Goal: Information Seeking & Learning: Learn about a topic

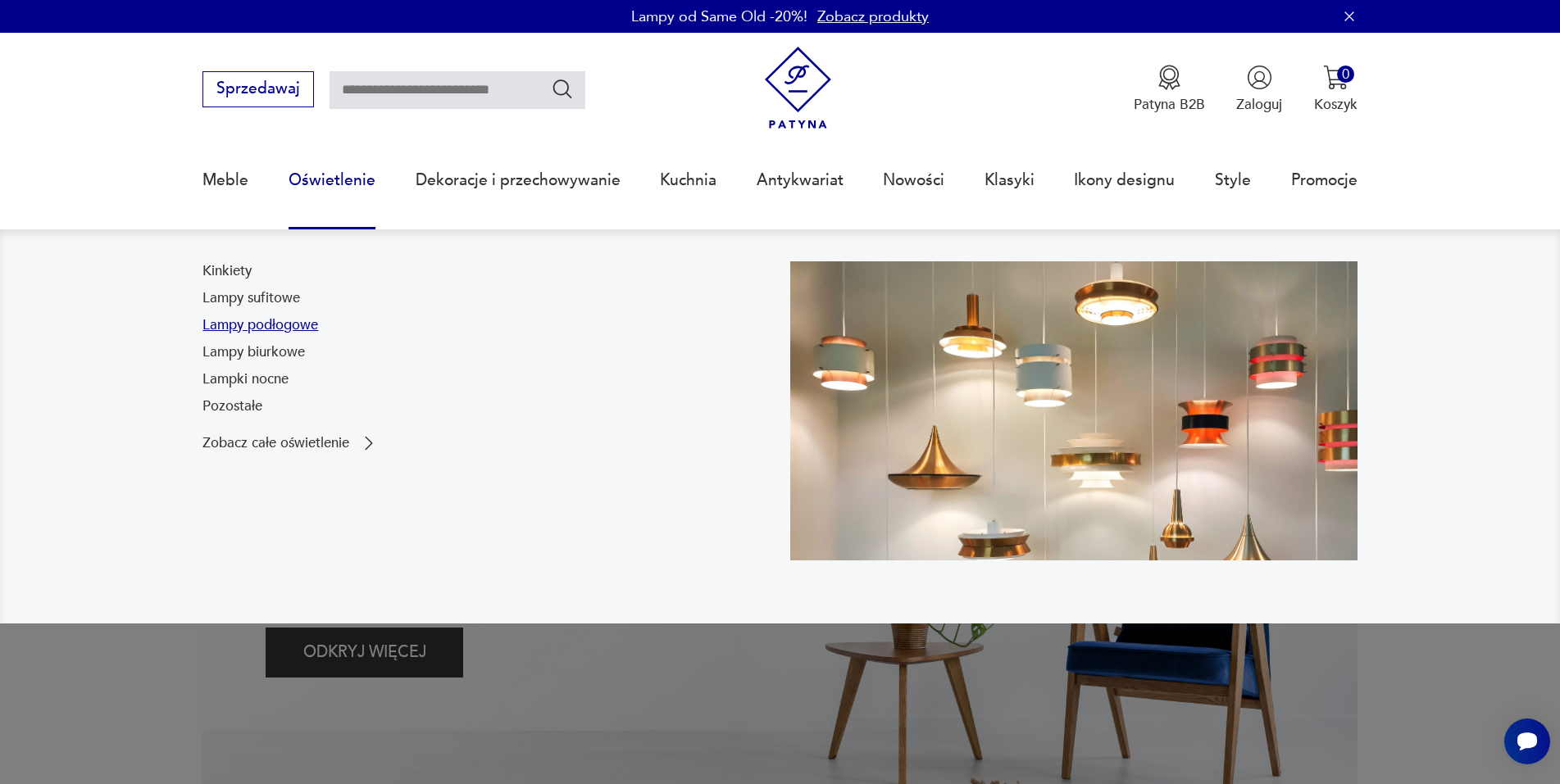
click at [302, 329] on link "Lampy podłogowe" at bounding box center [260, 325] width 116 height 20
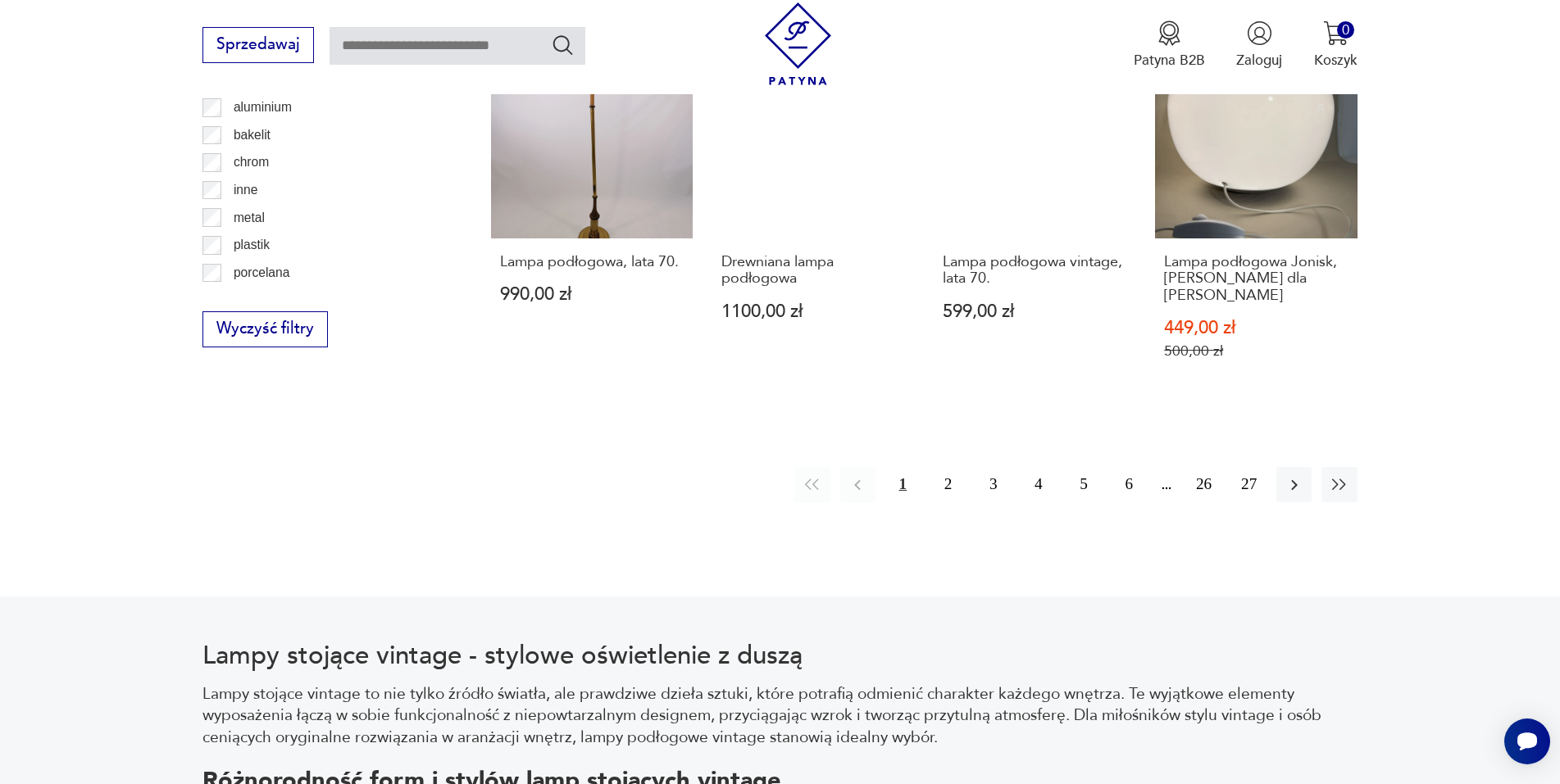
scroll to position [1937, 0]
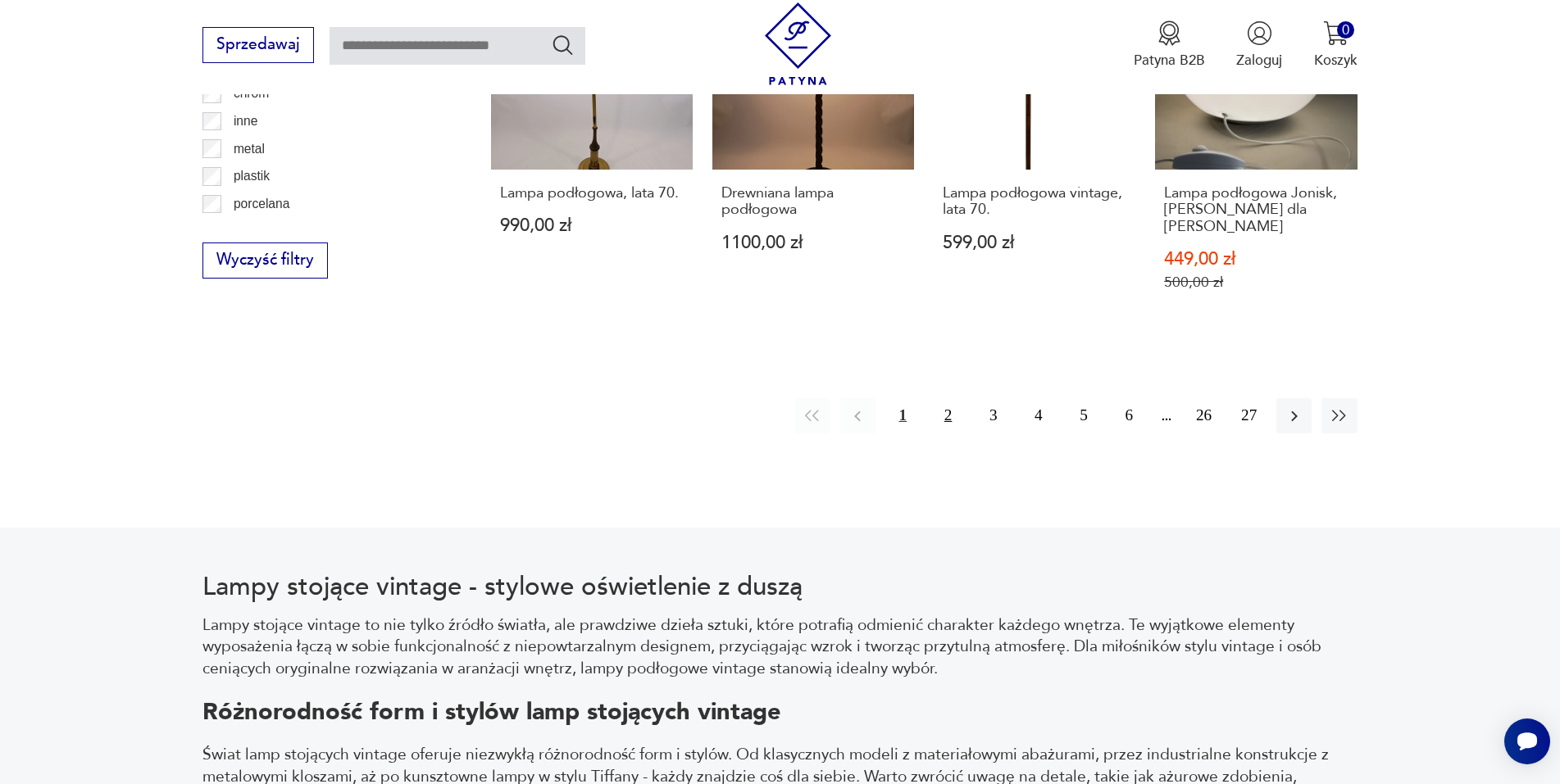
drag, startPoint x: 955, startPoint y: 404, endPoint x: 1050, endPoint y: 286, distance: 151.5
click at [955, 404] on button "2" at bounding box center [947, 415] width 35 height 35
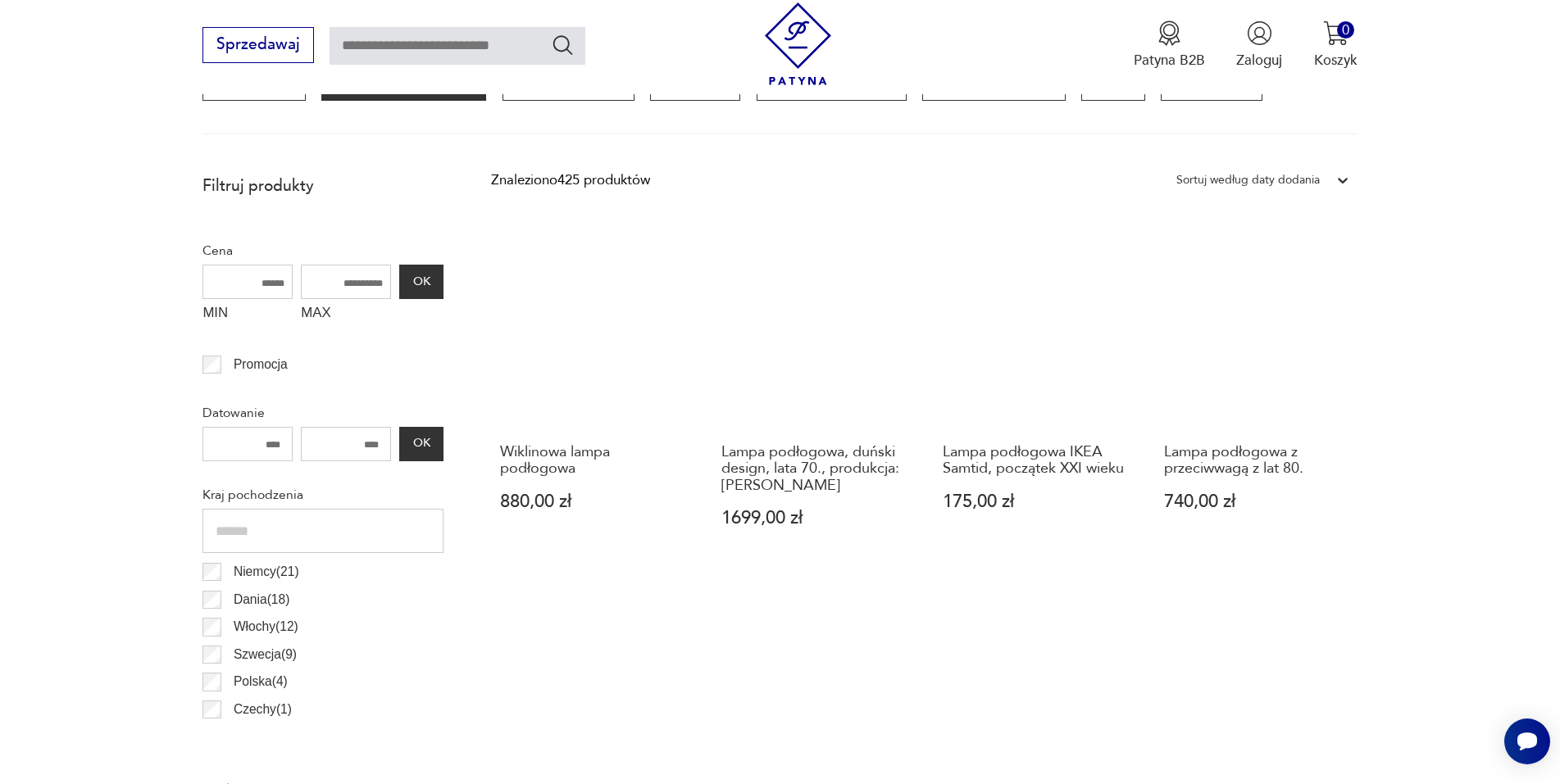
scroll to position [568, 0]
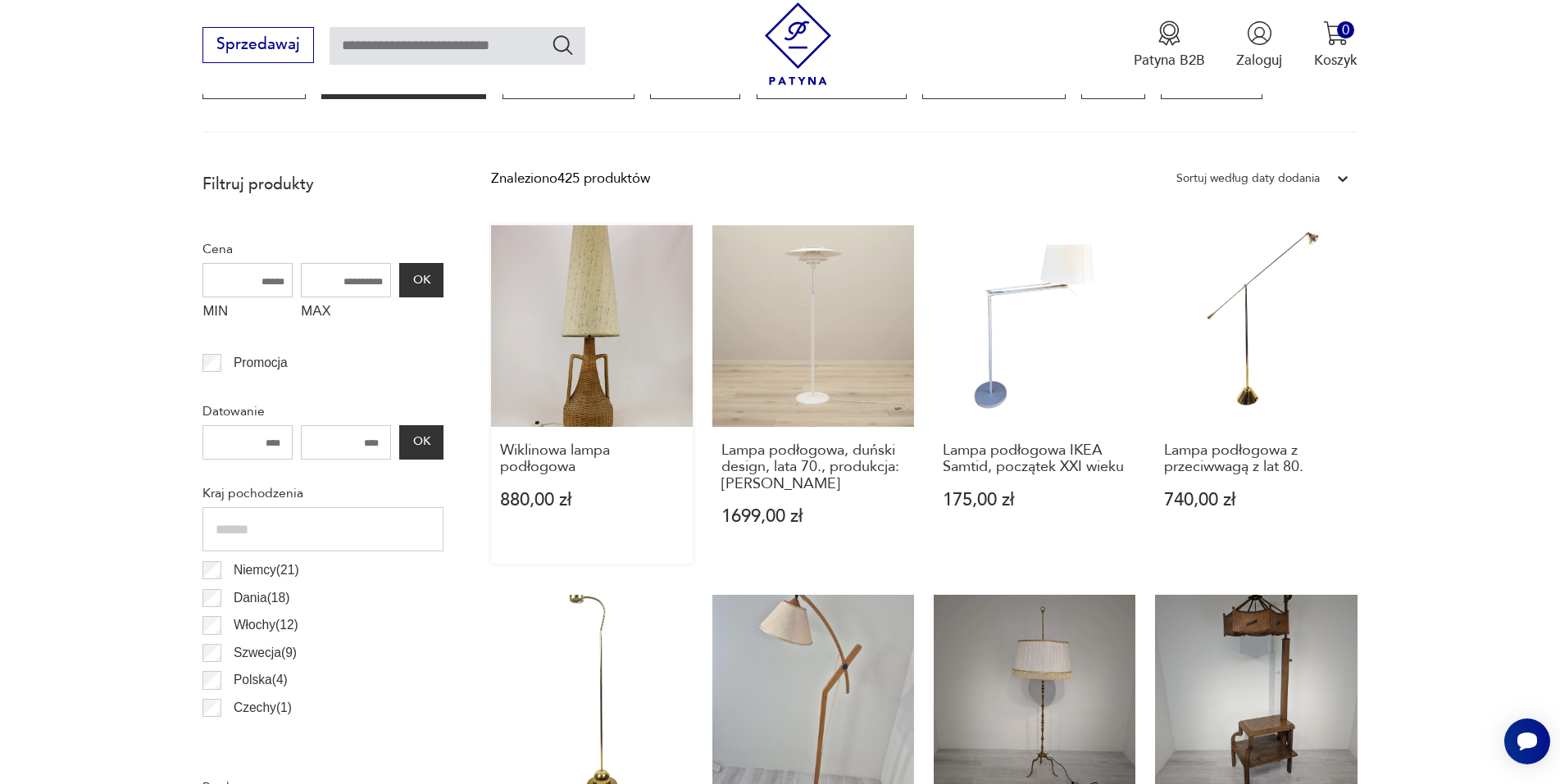
drag, startPoint x: 637, startPoint y: 297, endPoint x: 650, endPoint y: 298, distance: 13.0
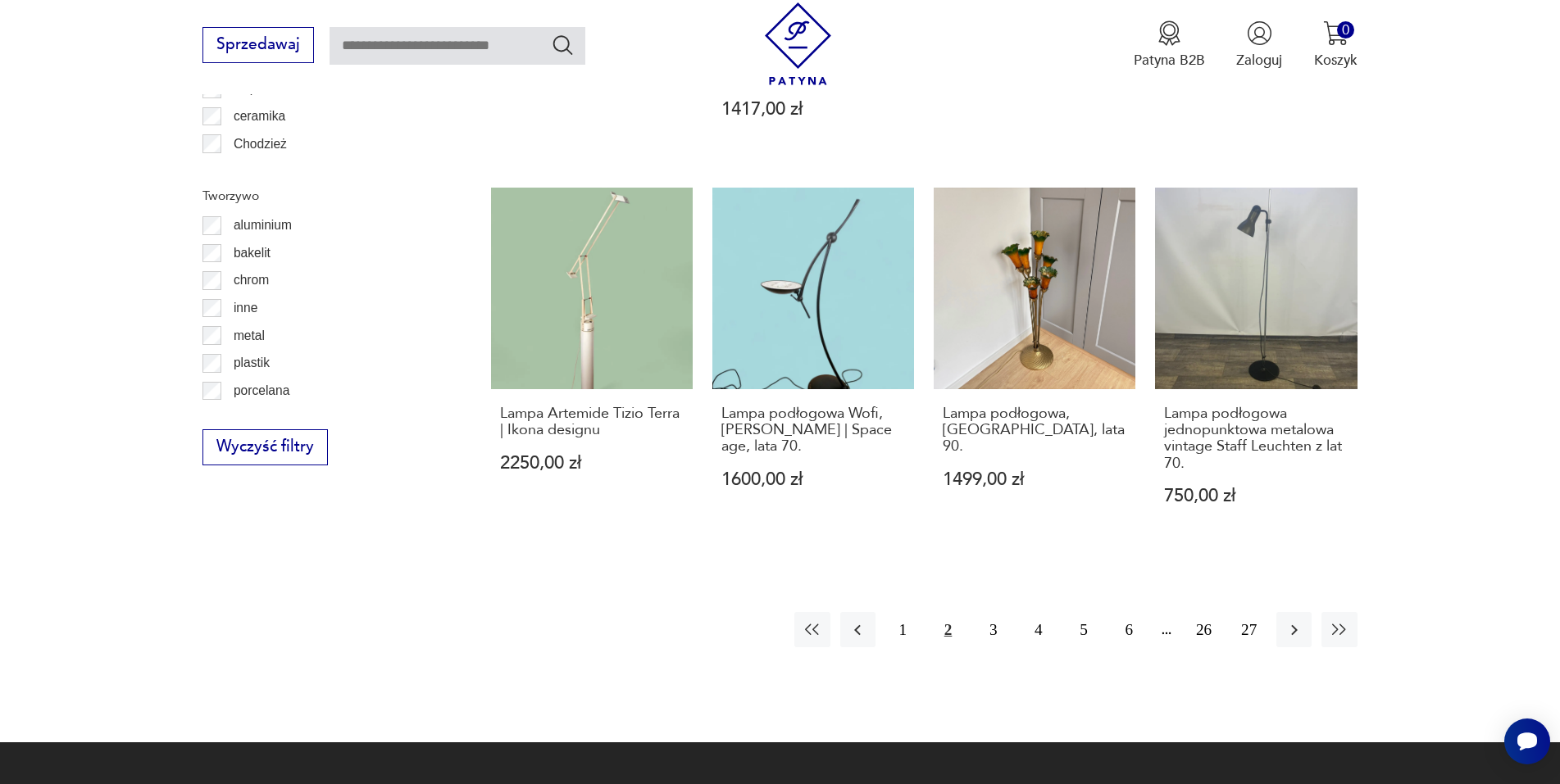
scroll to position [1798, 0]
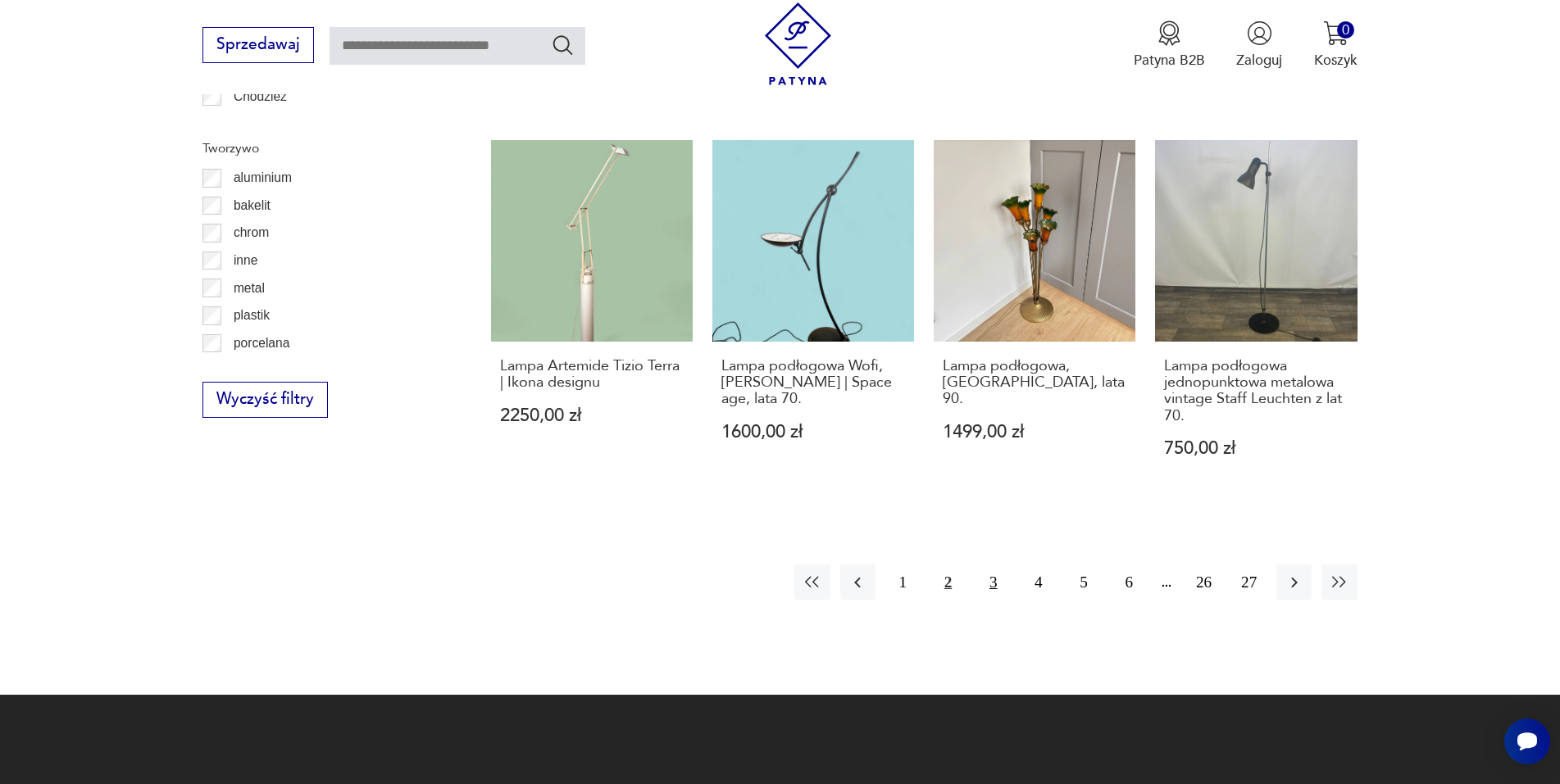
click at [995, 591] on button "3" at bounding box center [992, 582] width 35 height 35
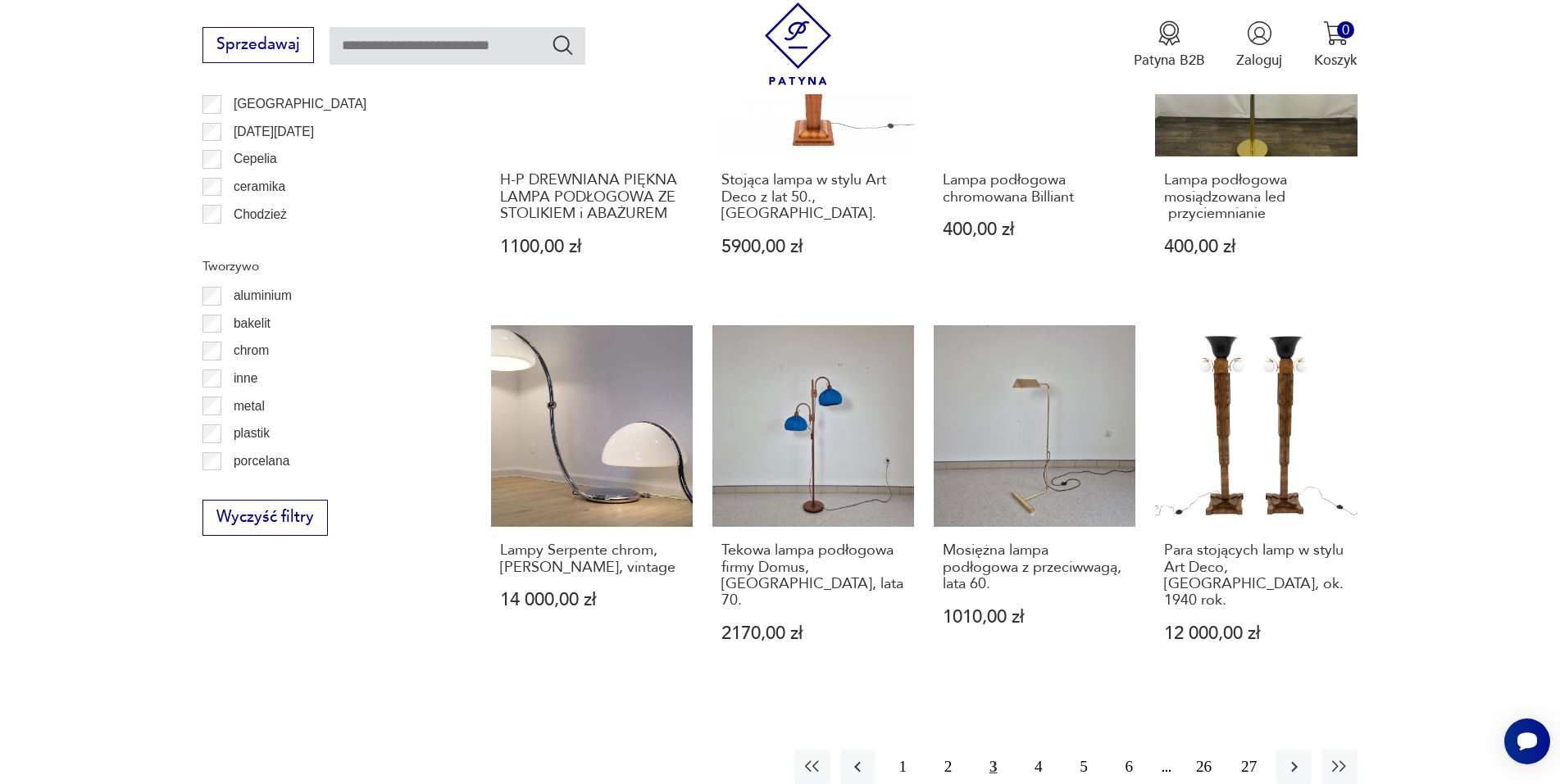
scroll to position [1716, 0]
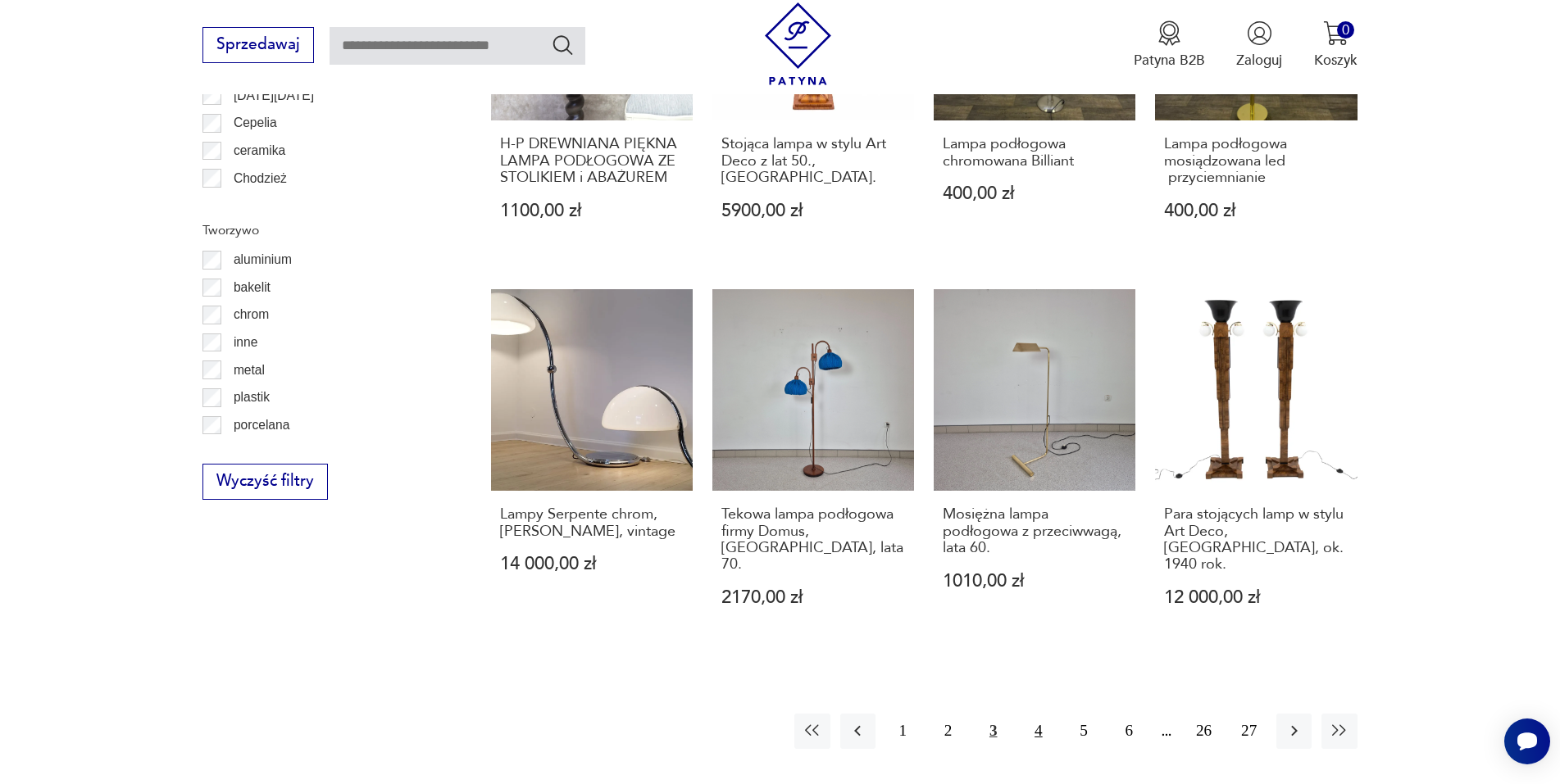
click at [1031, 714] on button "4" at bounding box center [1037, 731] width 35 height 35
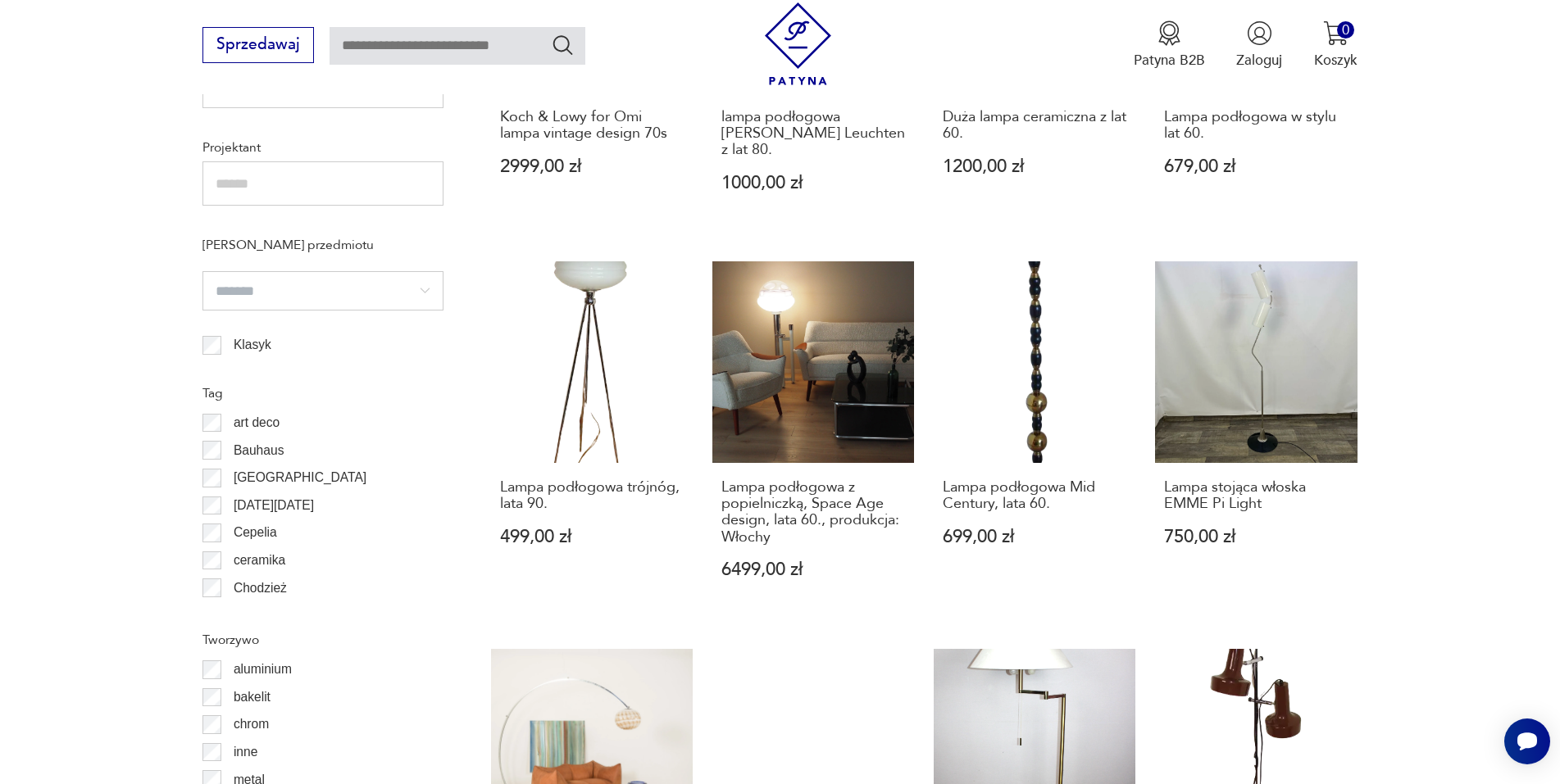
scroll to position [1798, 0]
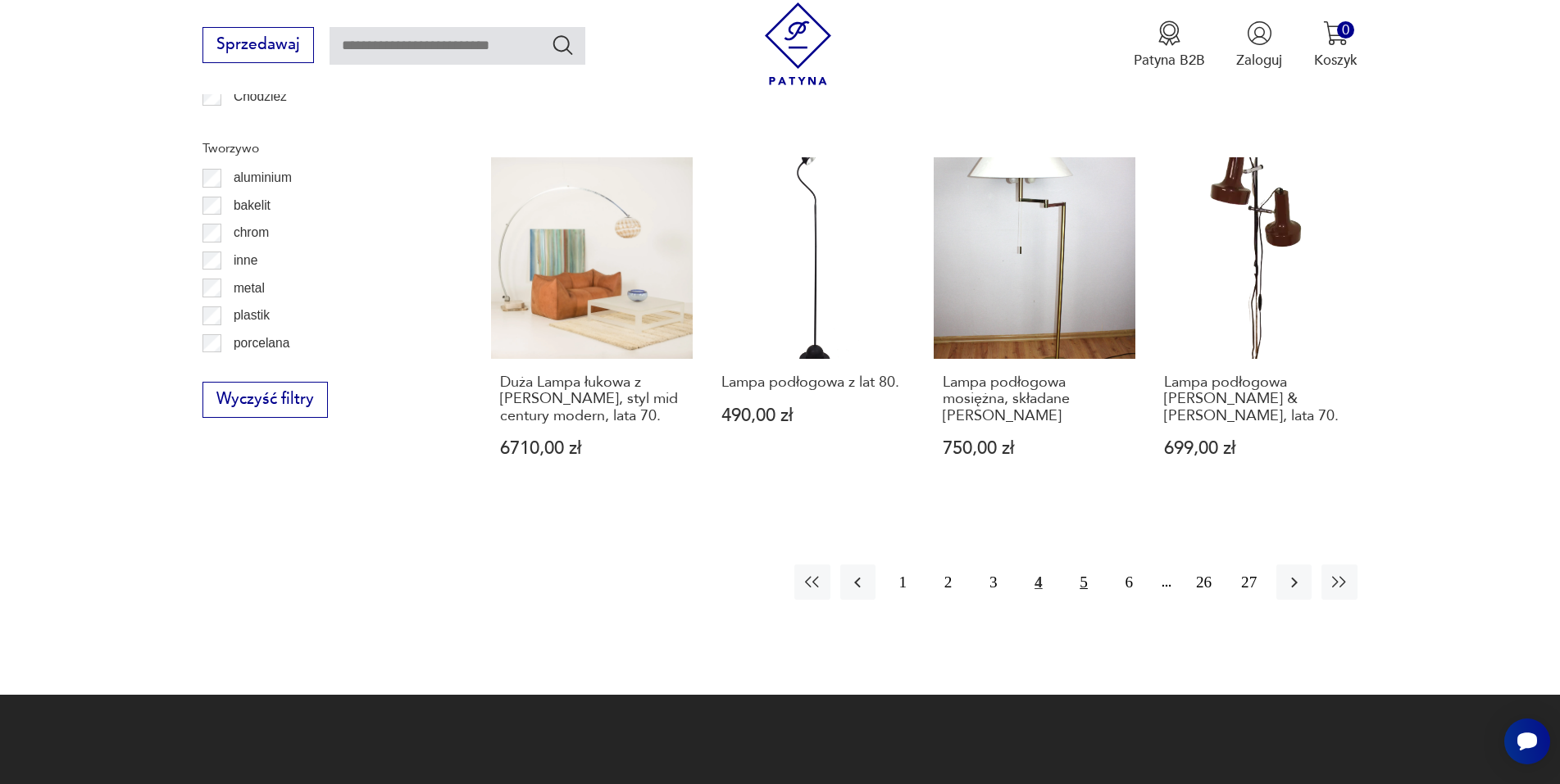
click at [1078, 565] on button "5" at bounding box center [1083, 582] width 35 height 35
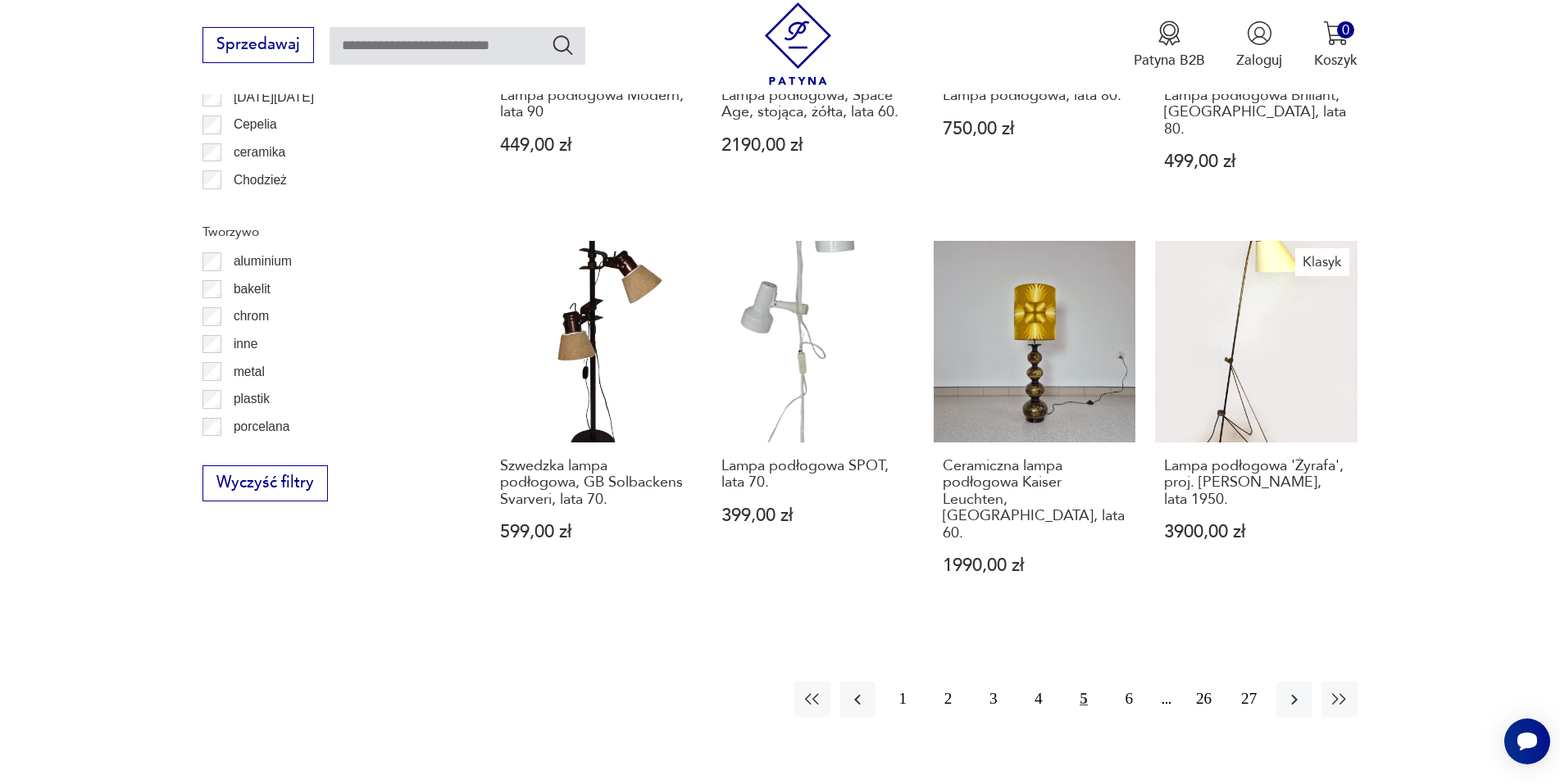
scroll to position [1716, 0]
click at [1130, 680] on button "6" at bounding box center [1129, 698] width 35 height 35
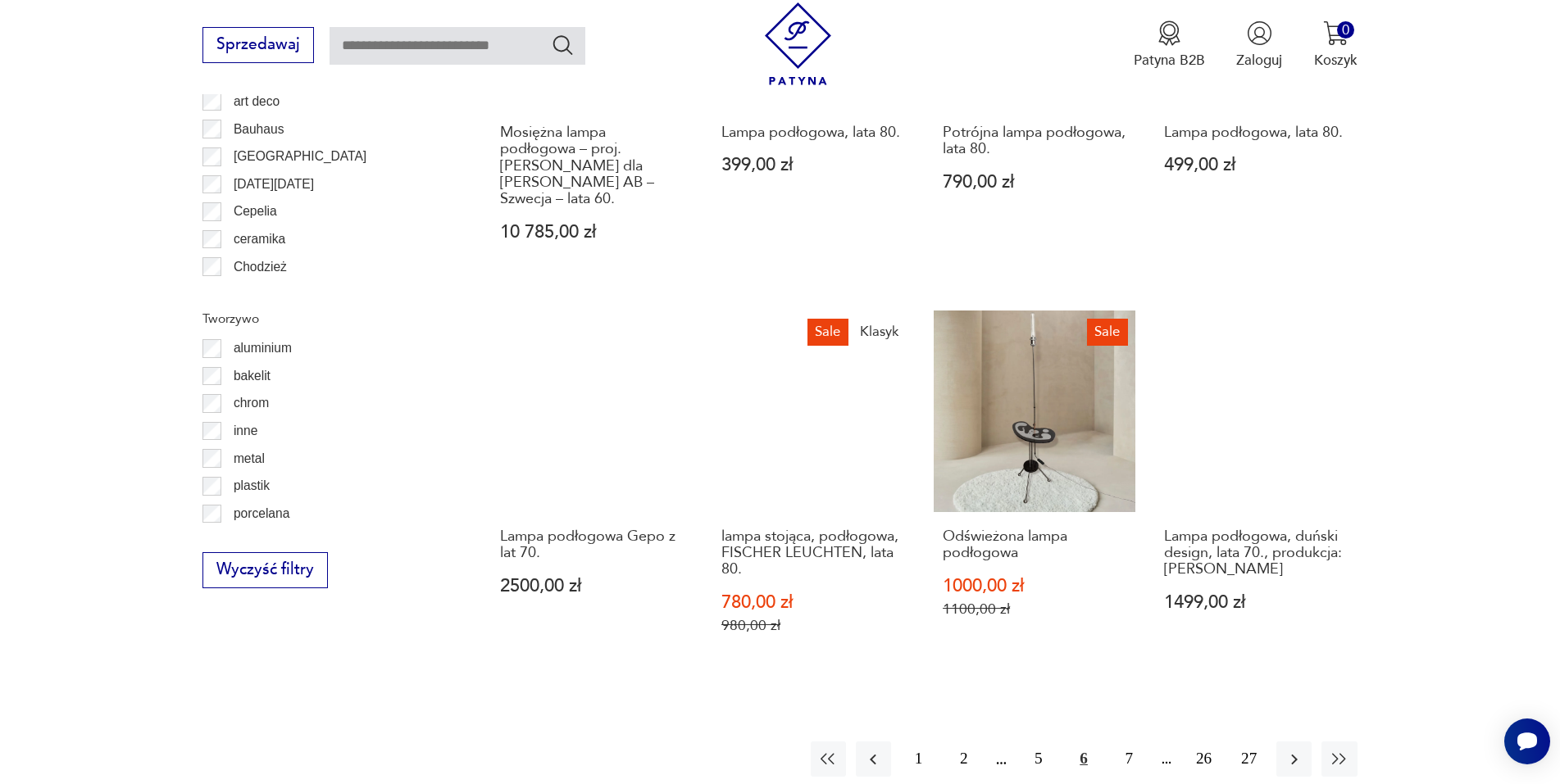
scroll to position [1634, 0]
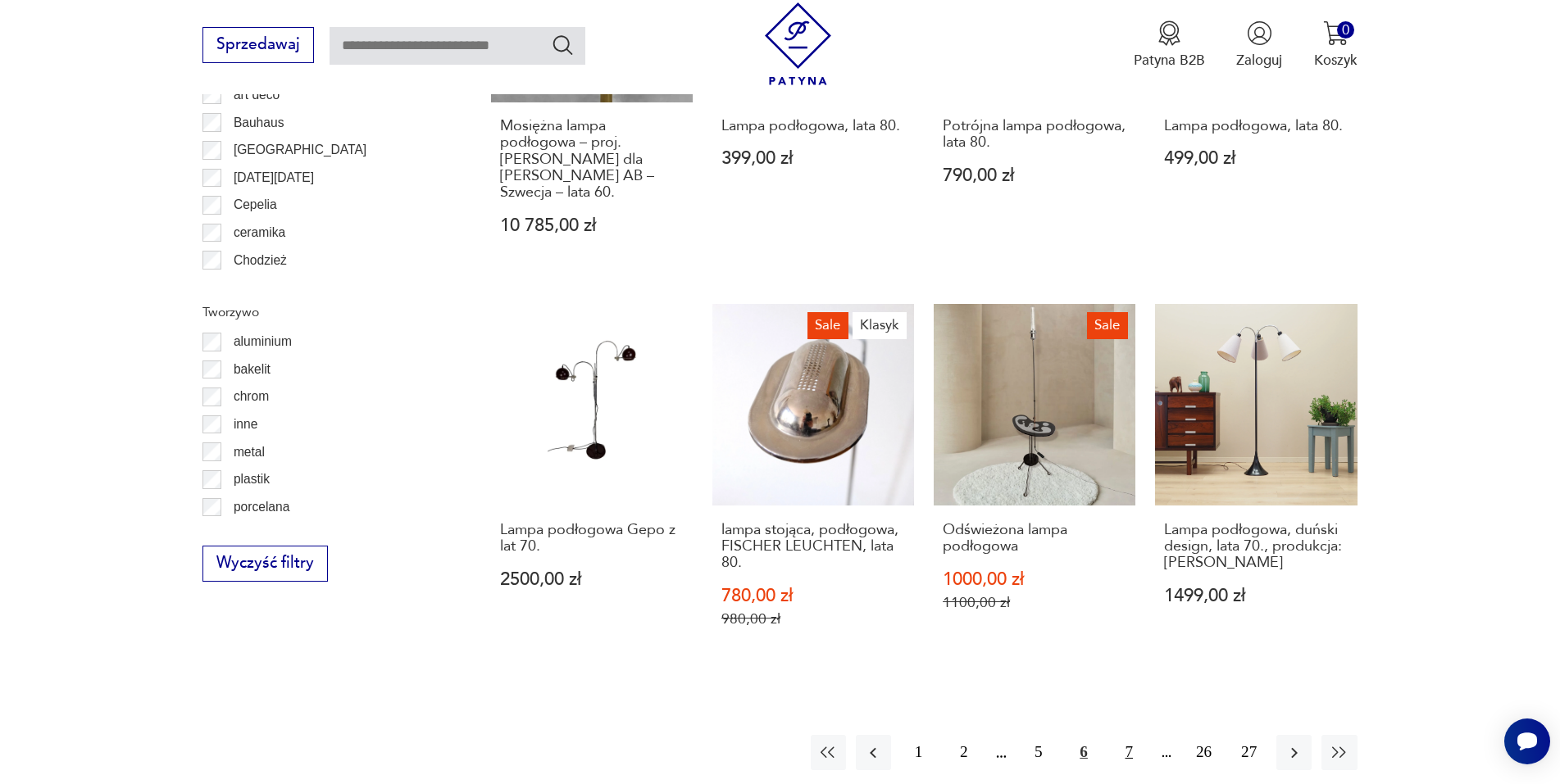
click at [1123, 750] on button "7" at bounding box center [1129, 752] width 35 height 35
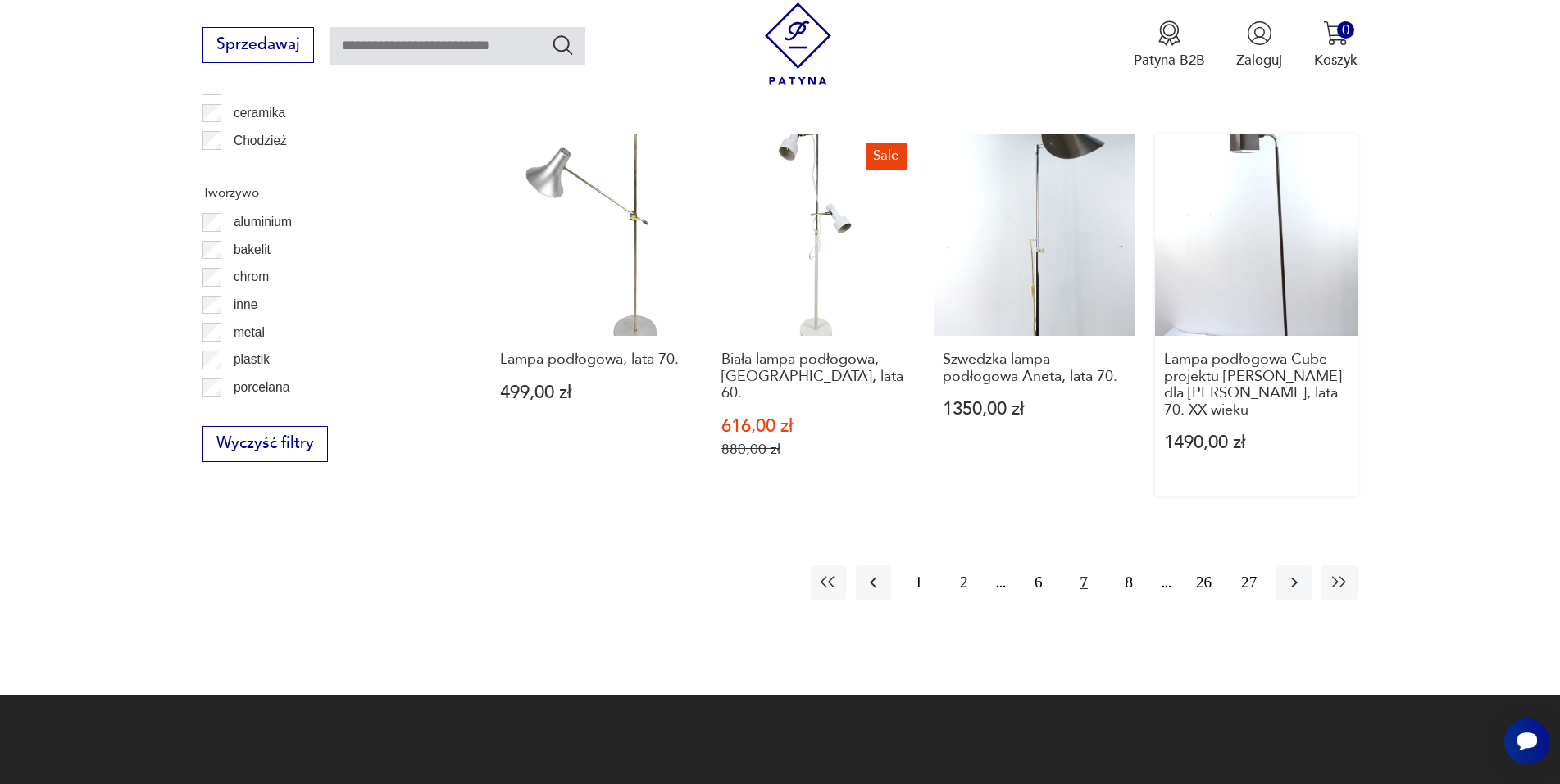
scroll to position [1634, 0]
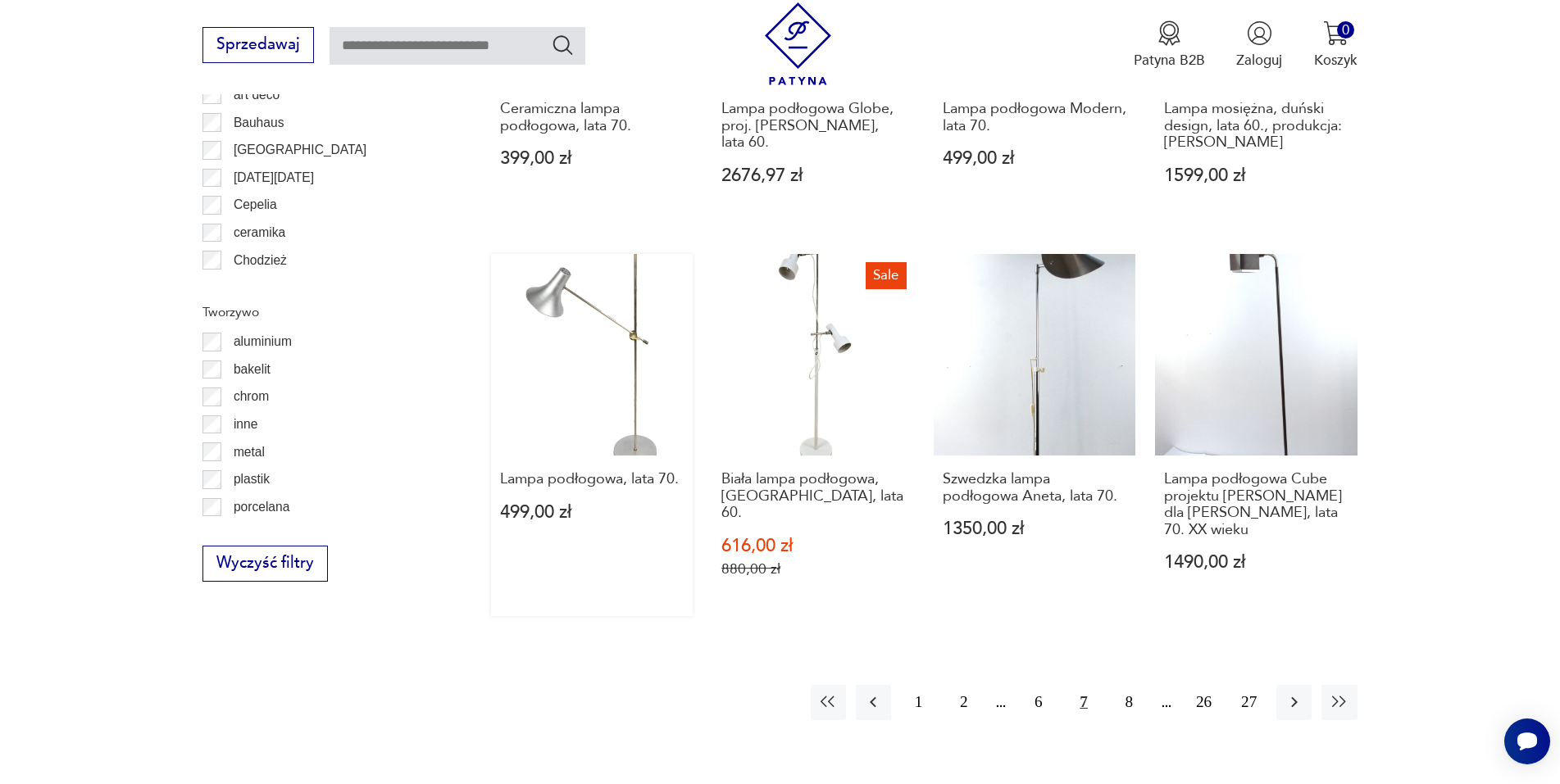
drag, startPoint x: 572, startPoint y: 374, endPoint x: 589, endPoint y: 357, distance: 24.0
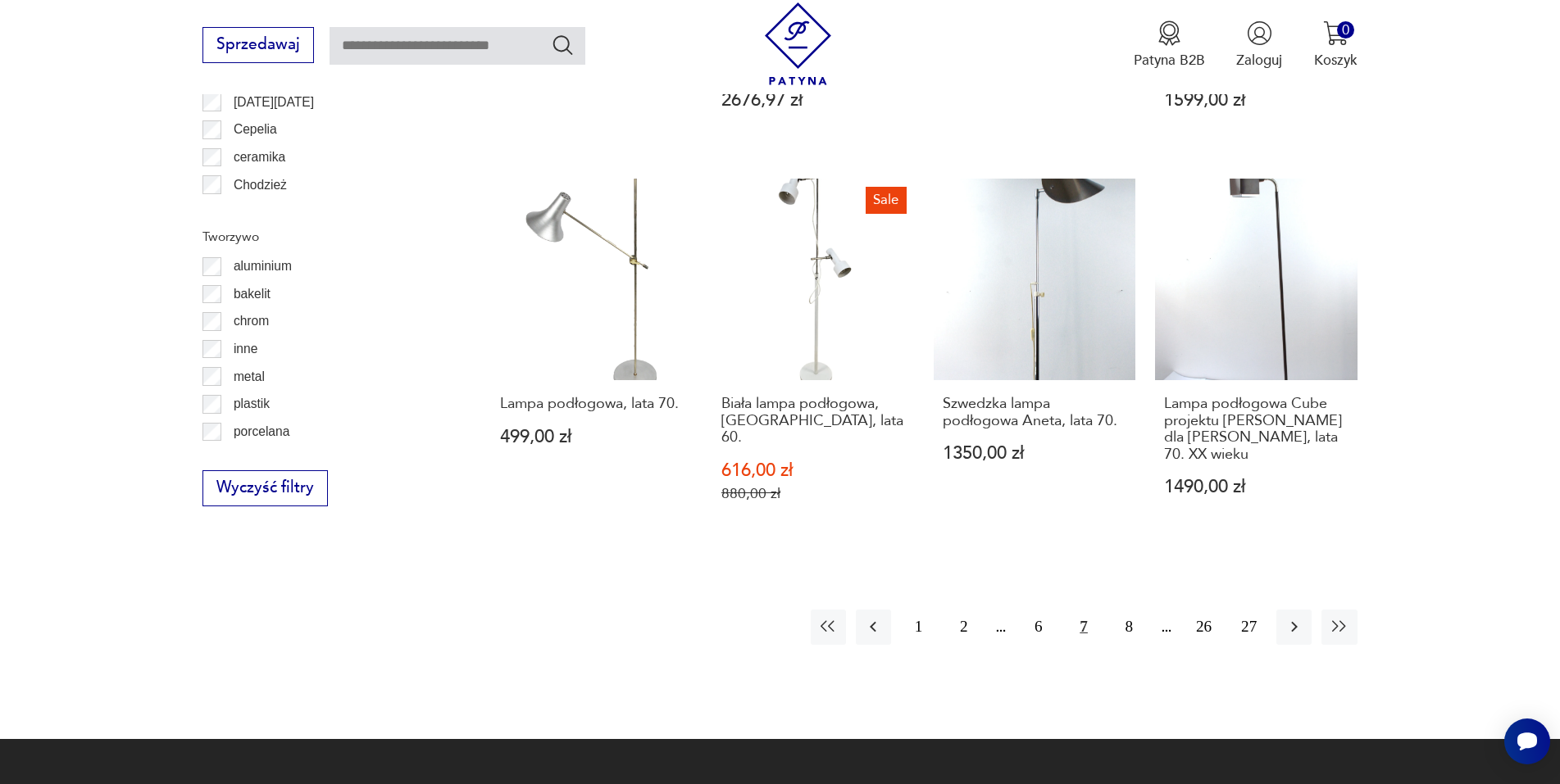
scroll to position [1716, 0]
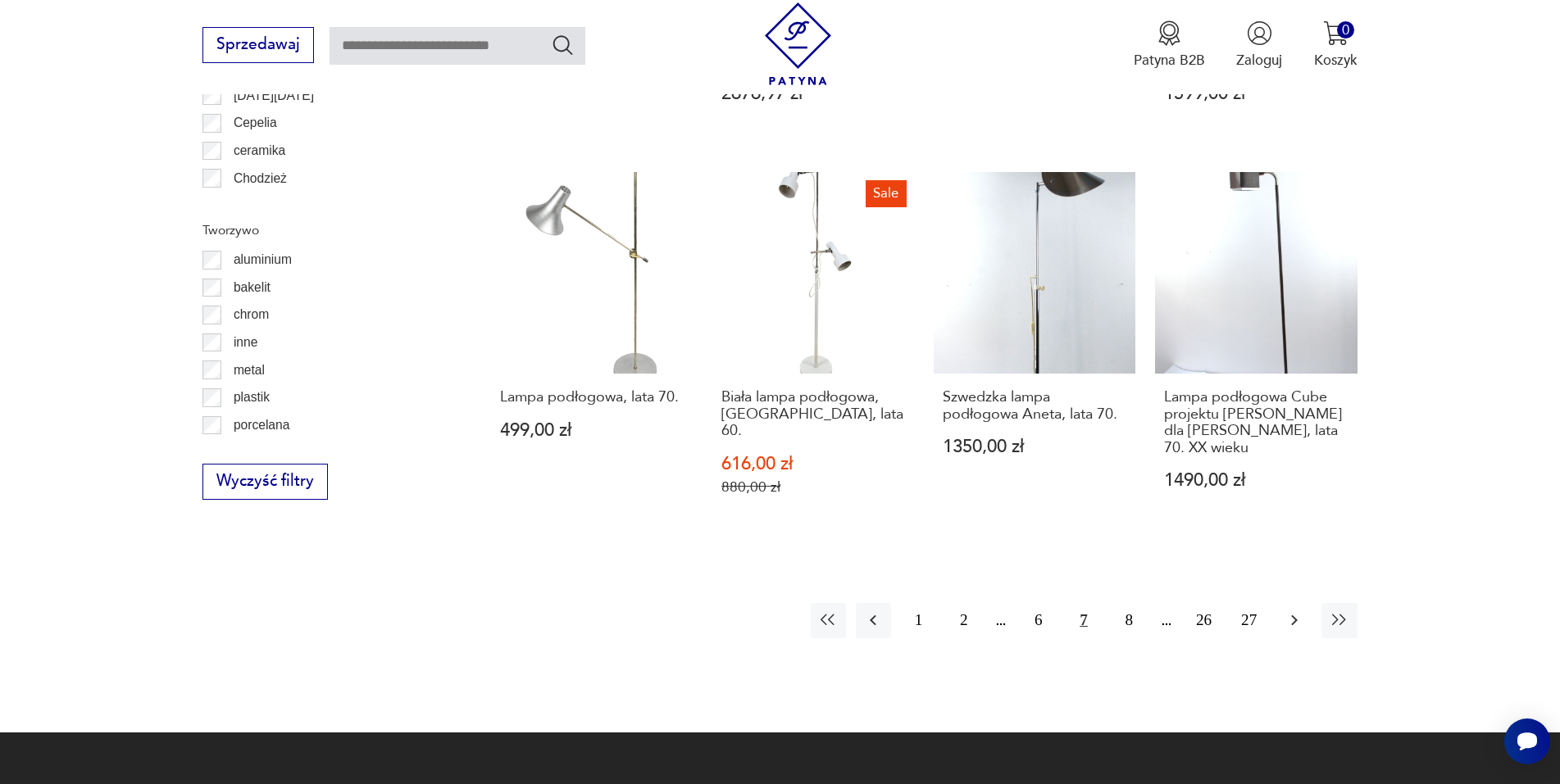
click at [1292, 611] on icon "button" at bounding box center [1294, 620] width 20 height 20
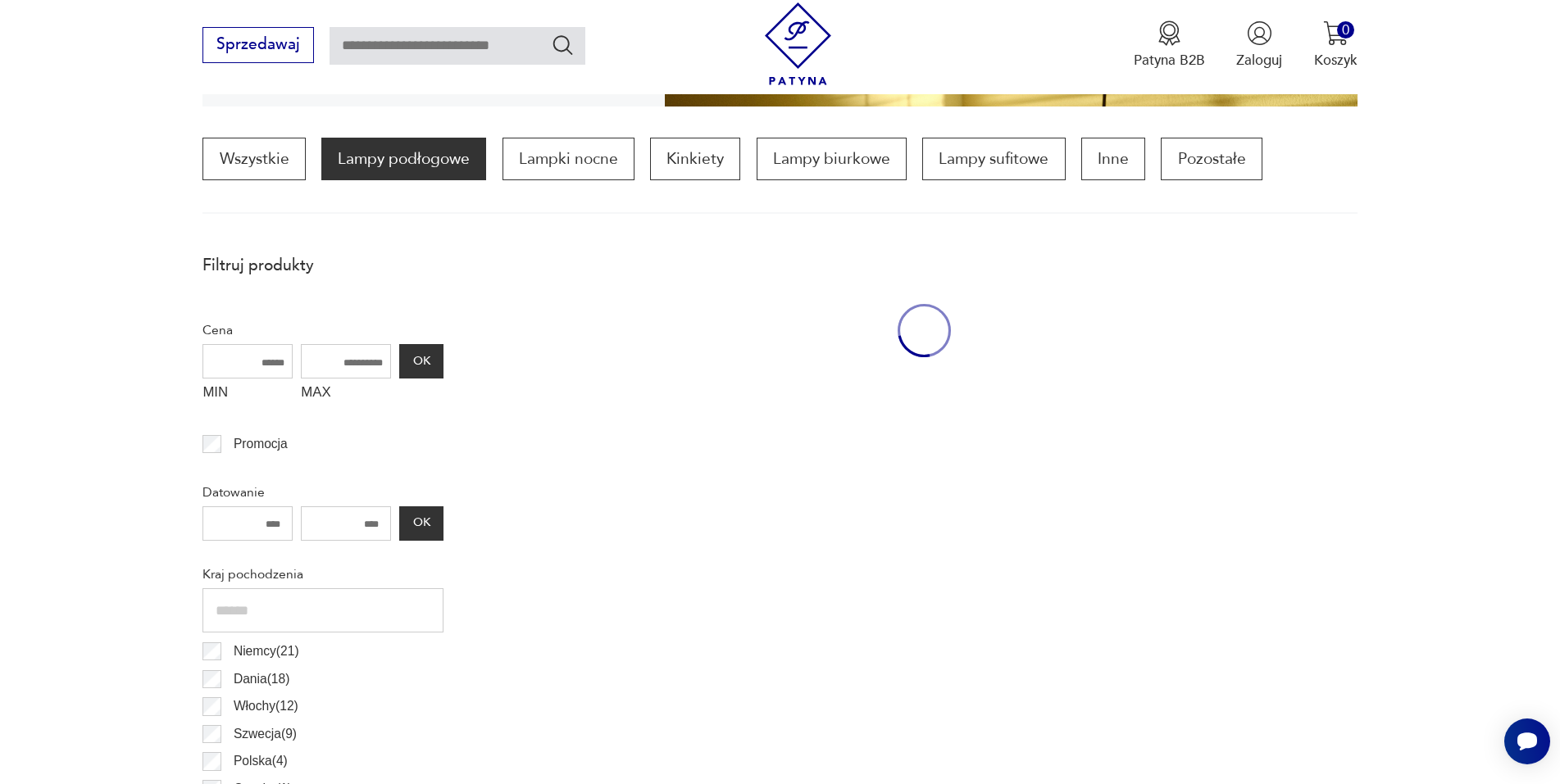
scroll to position [487, 0]
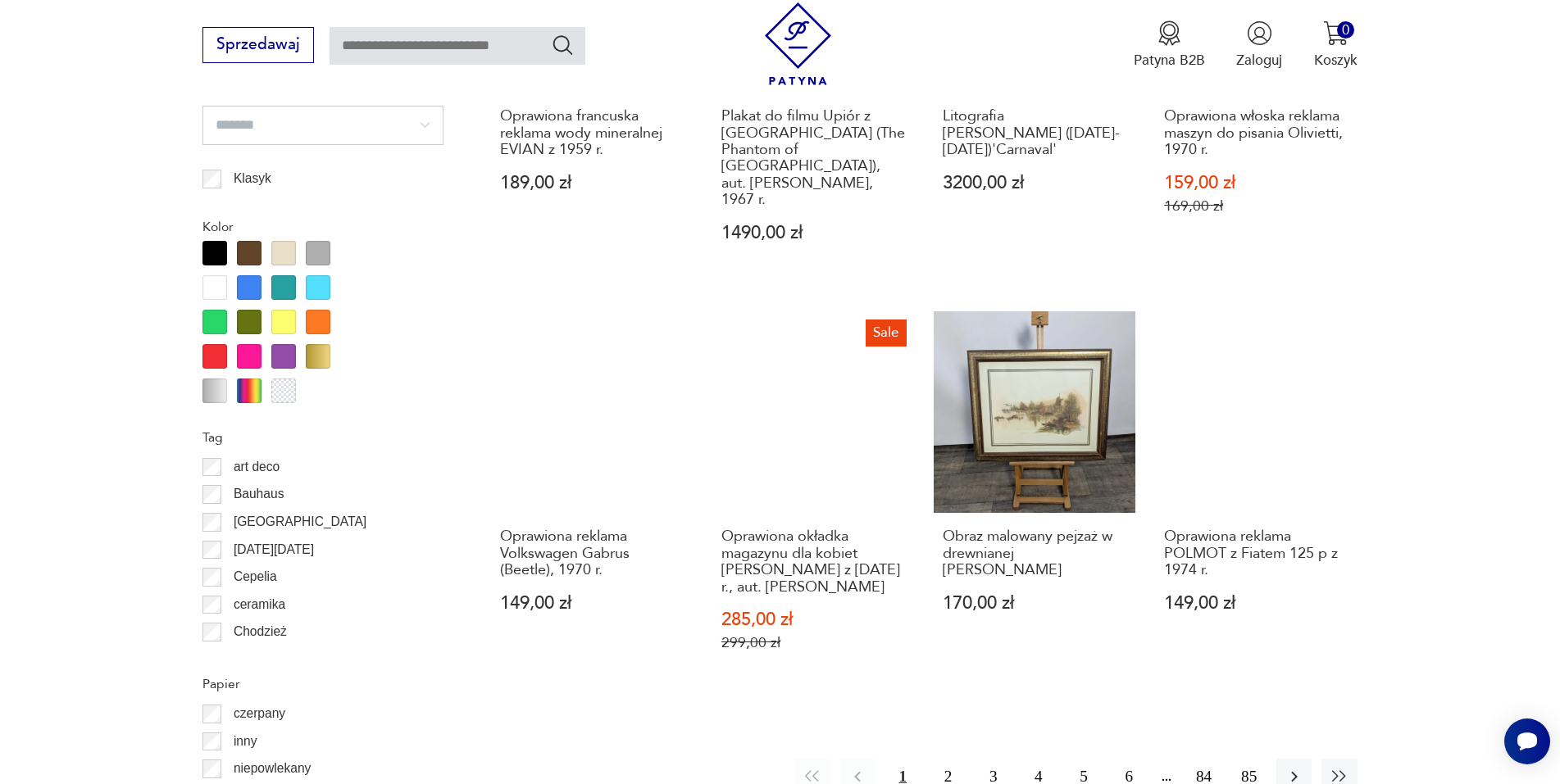
scroll to position [1691, 0]
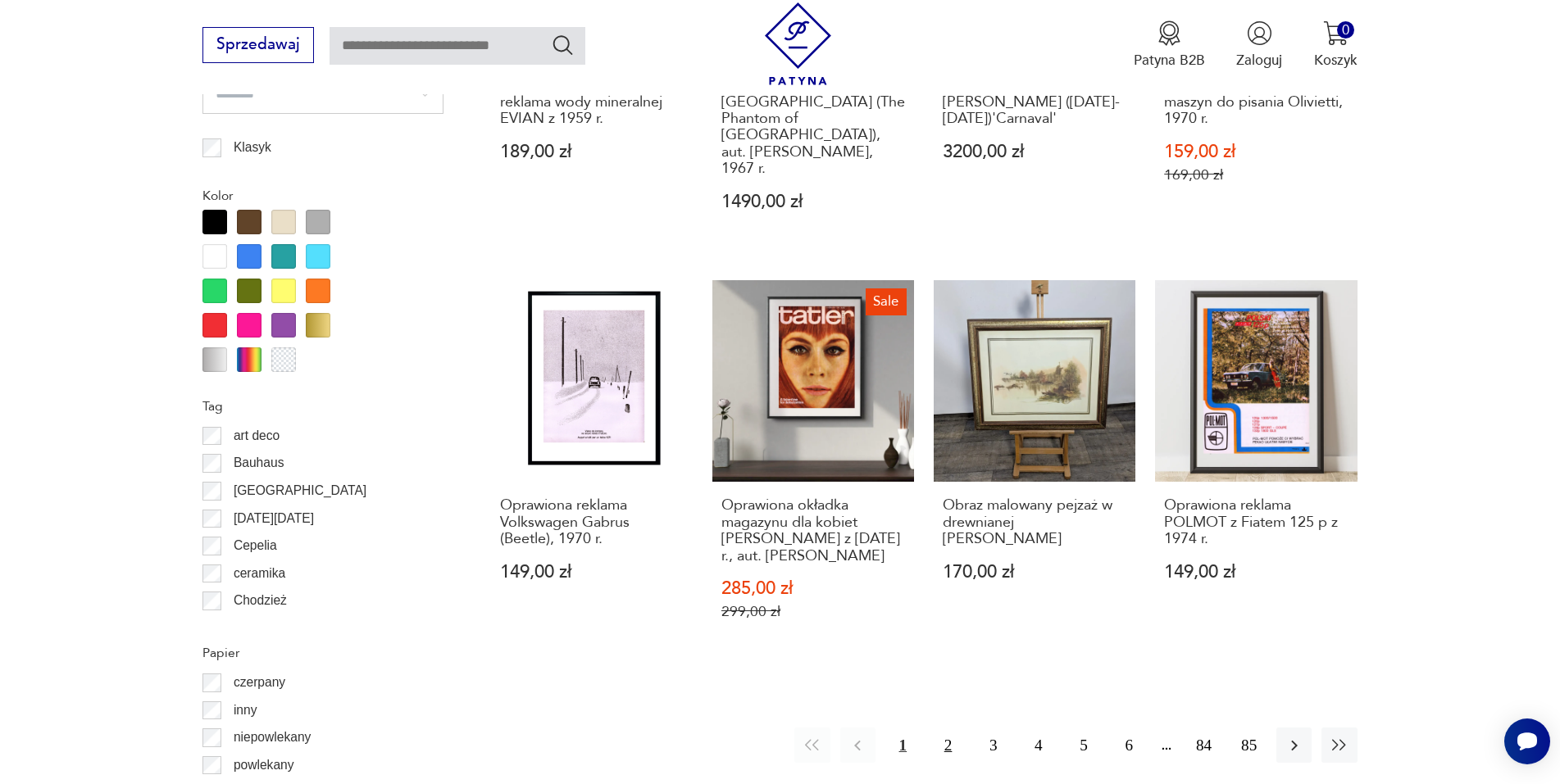
click at [944, 727] on button "2" at bounding box center [947, 745] width 35 height 35
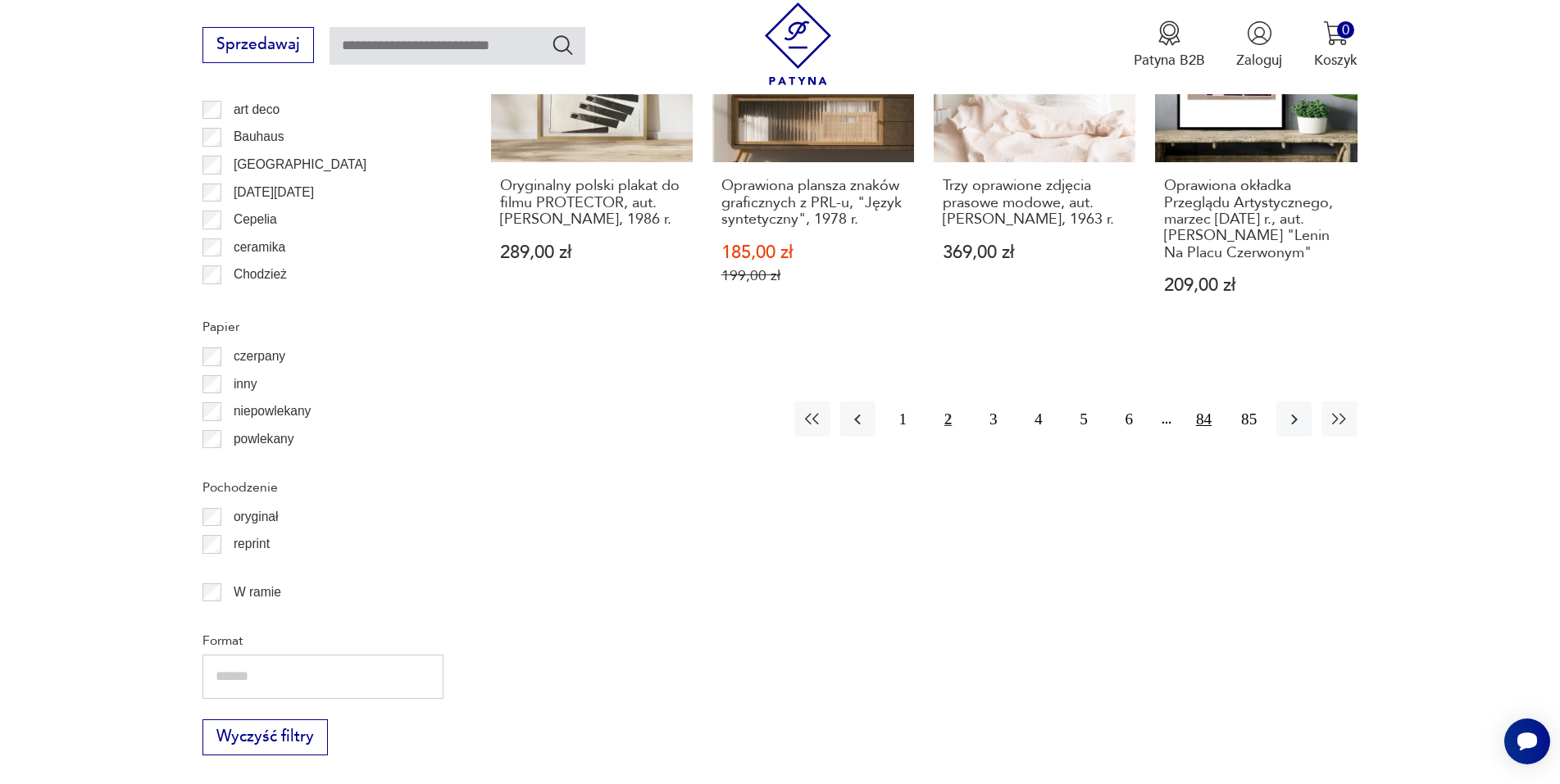
scroll to position [2043, 0]
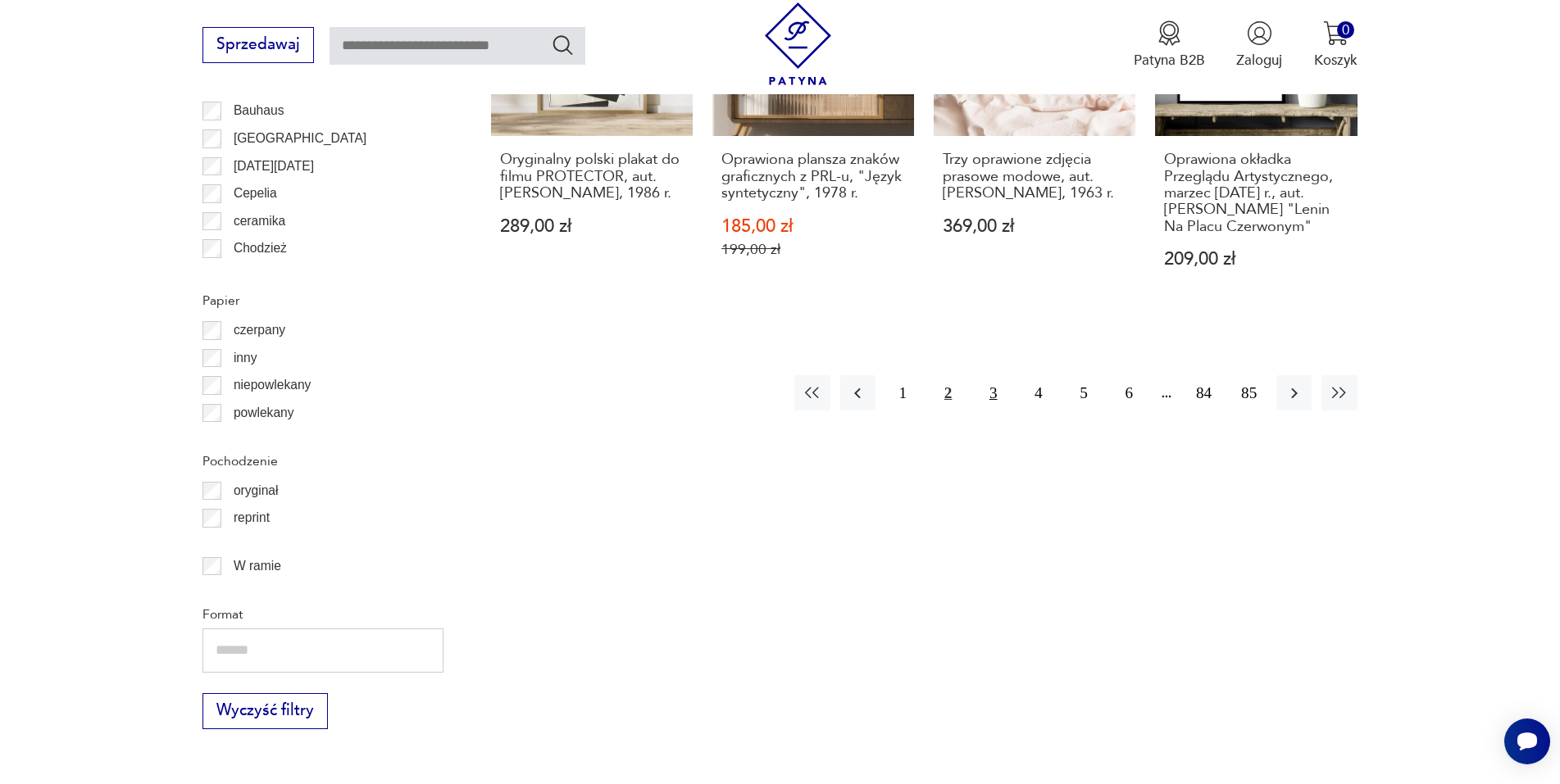
click at [992, 397] on button "3" at bounding box center [992, 393] width 35 height 35
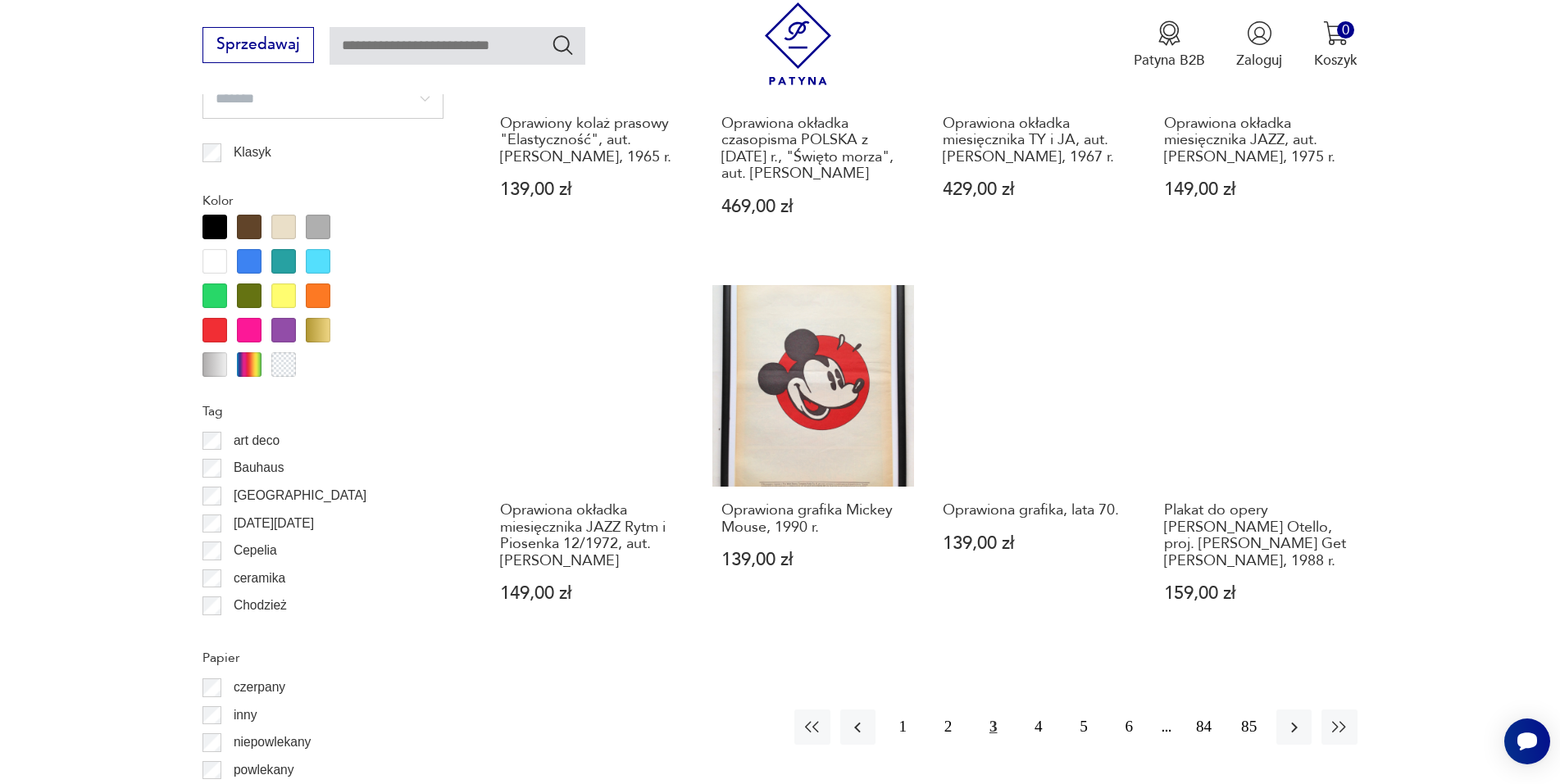
scroll to position [1716, 0]
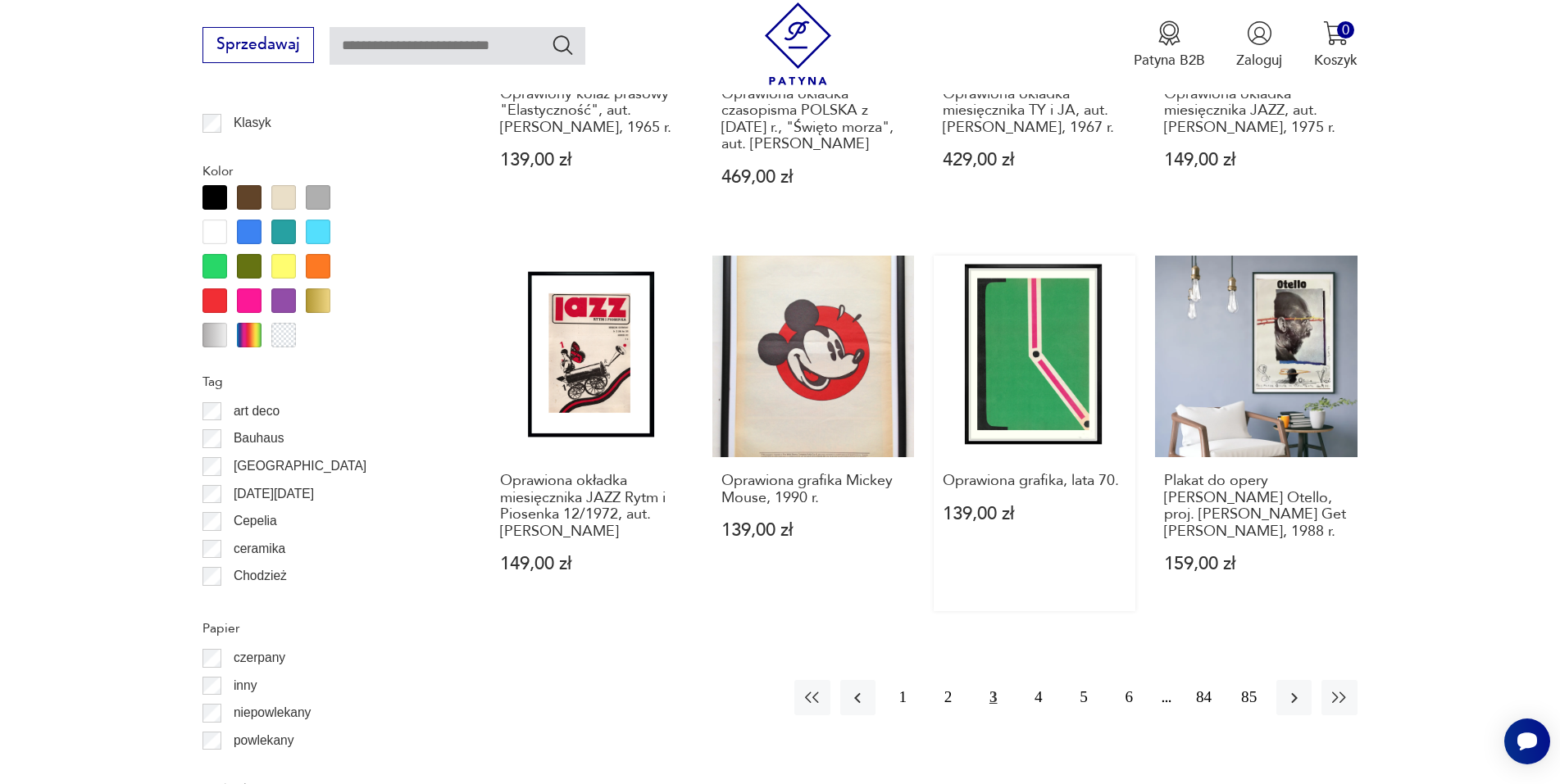
drag, startPoint x: 1025, startPoint y: 305, endPoint x: 1026, endPoint y: 285, distance: 20.0
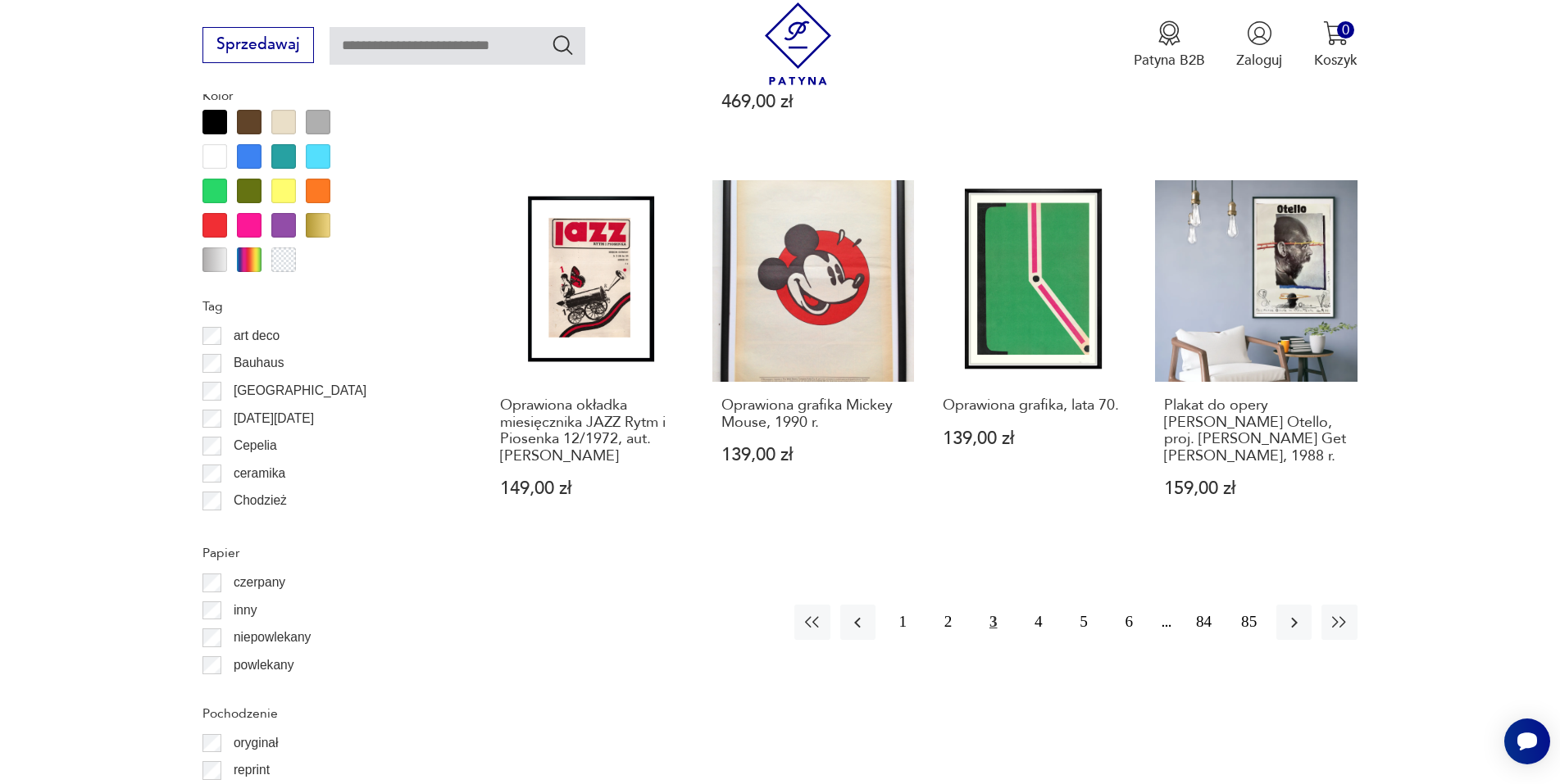
scroll to position [1798, 0]
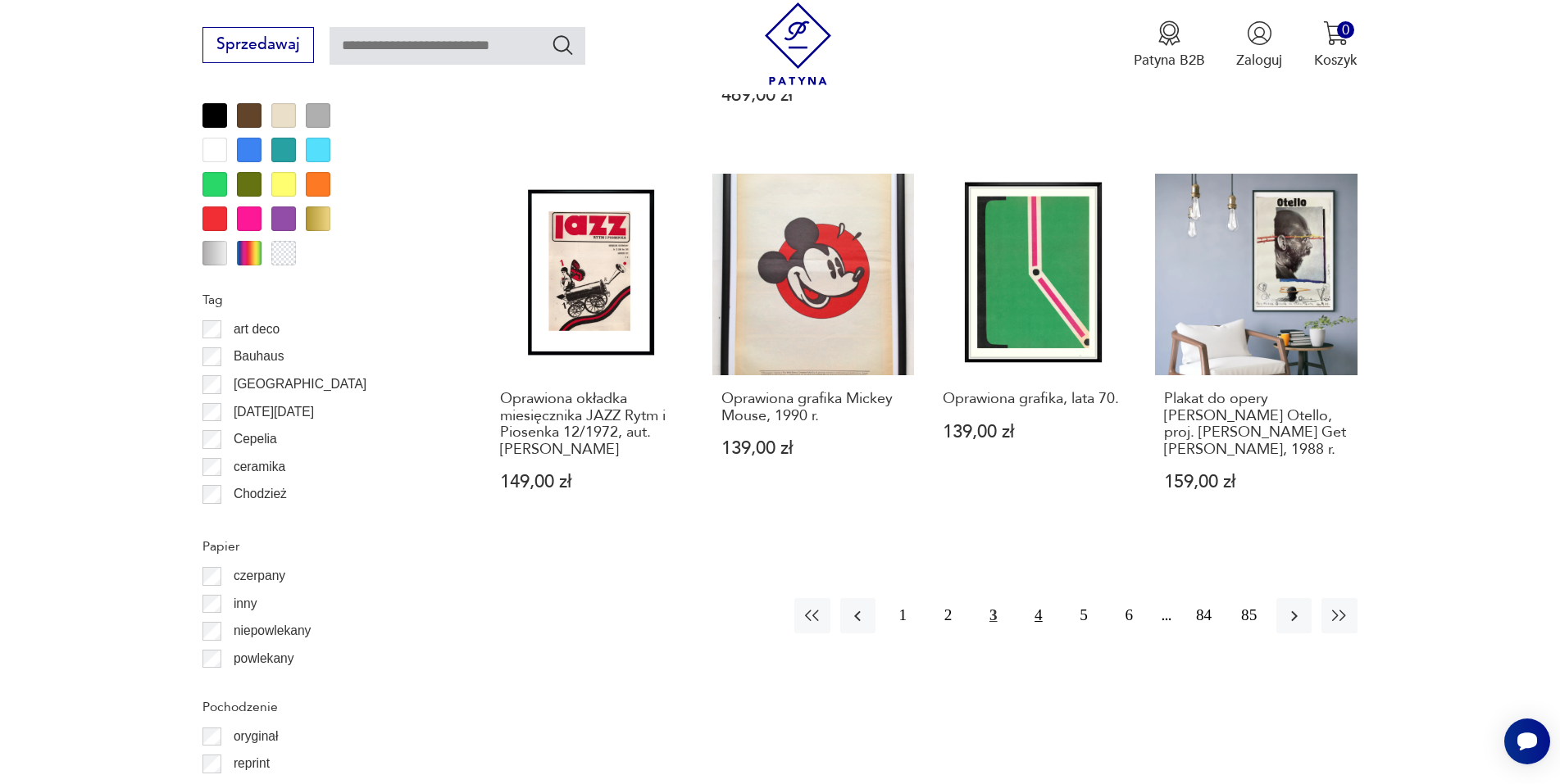
click at [1033, 620] on button "4" at bounding box center [1037, 615] width 35 height 35
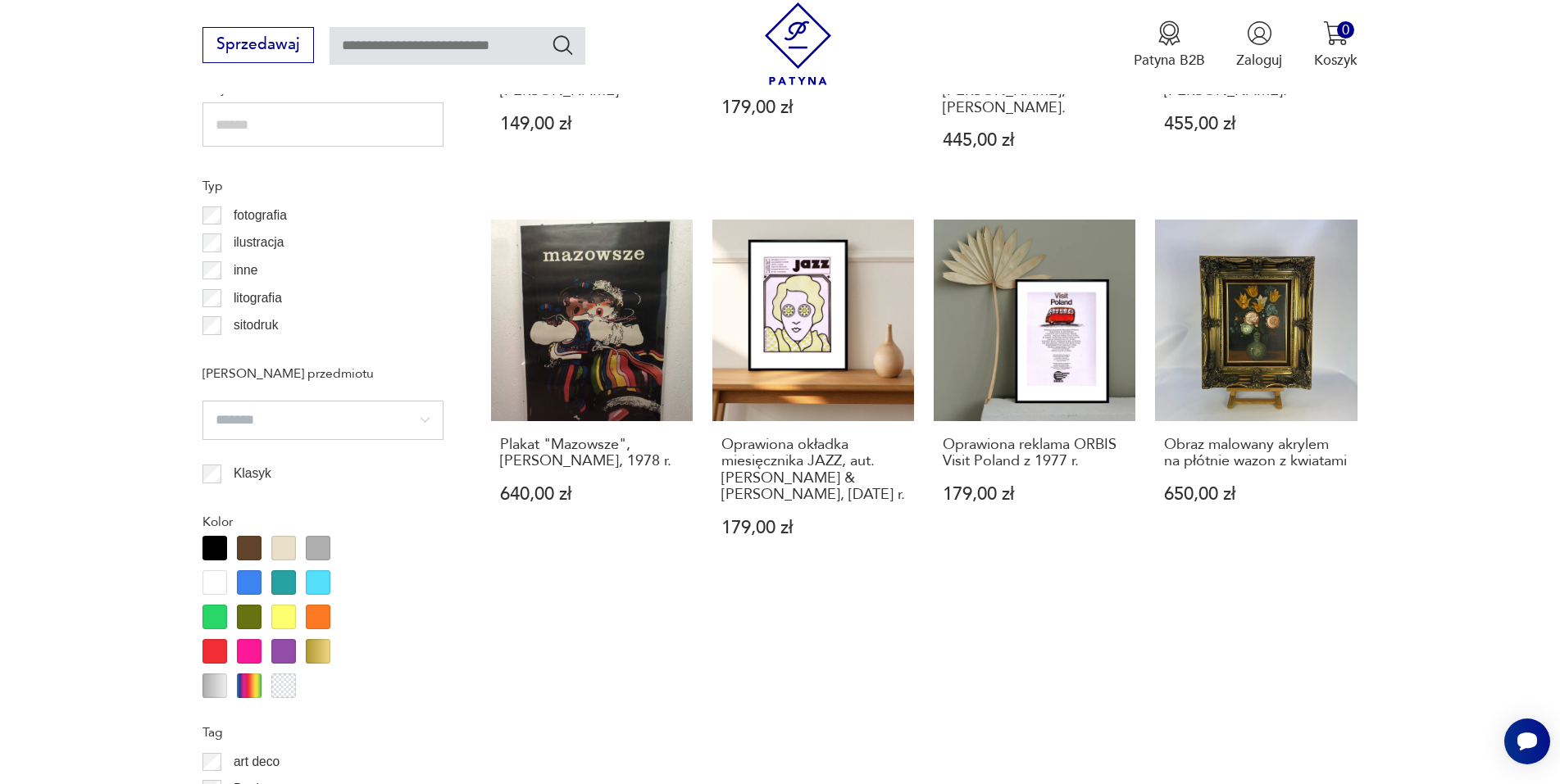
scroll to position [1716, 0]
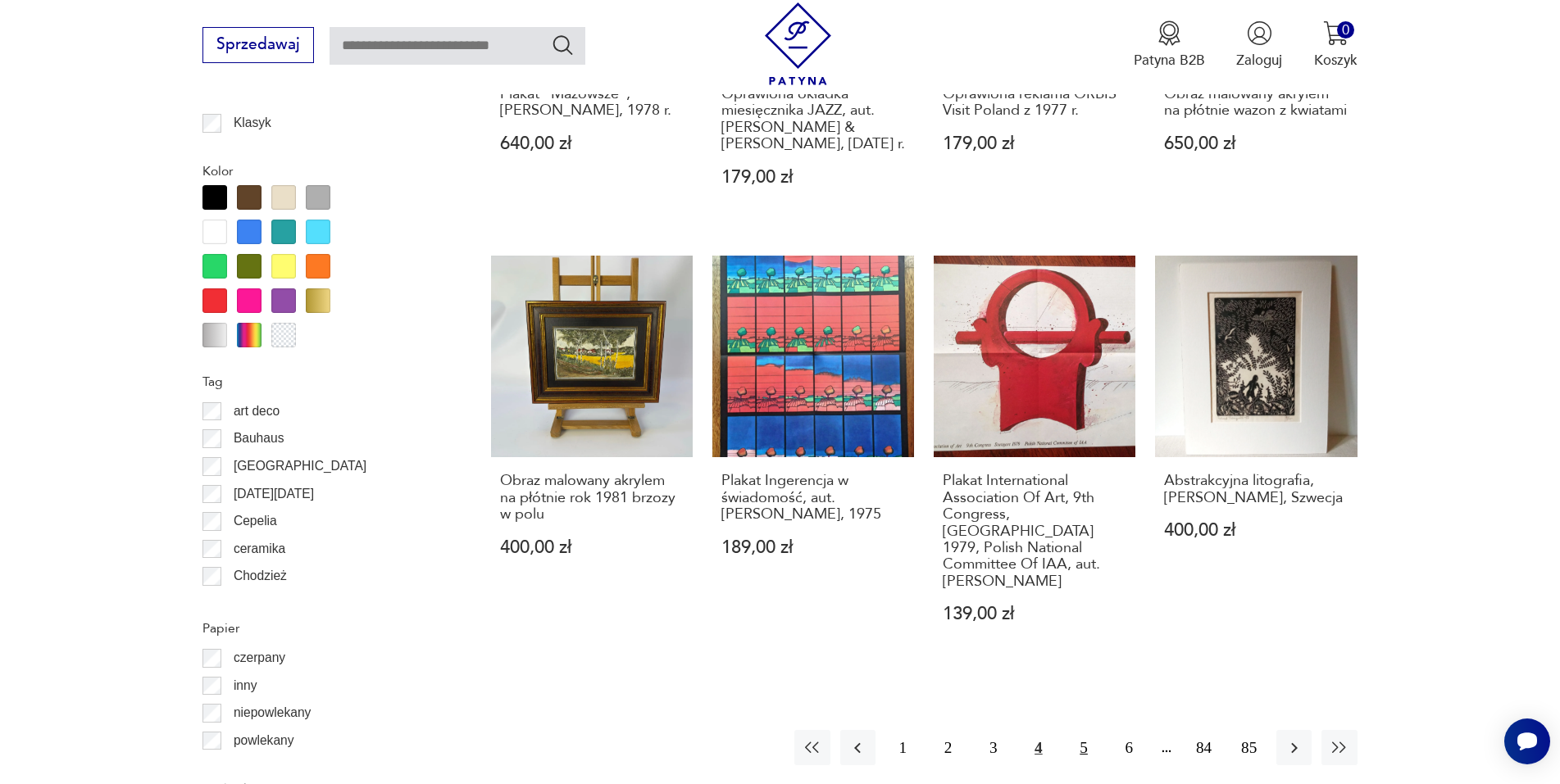
click at [1079, 730] on button "5" at bounding box center [1083, 748] width 35 height 35
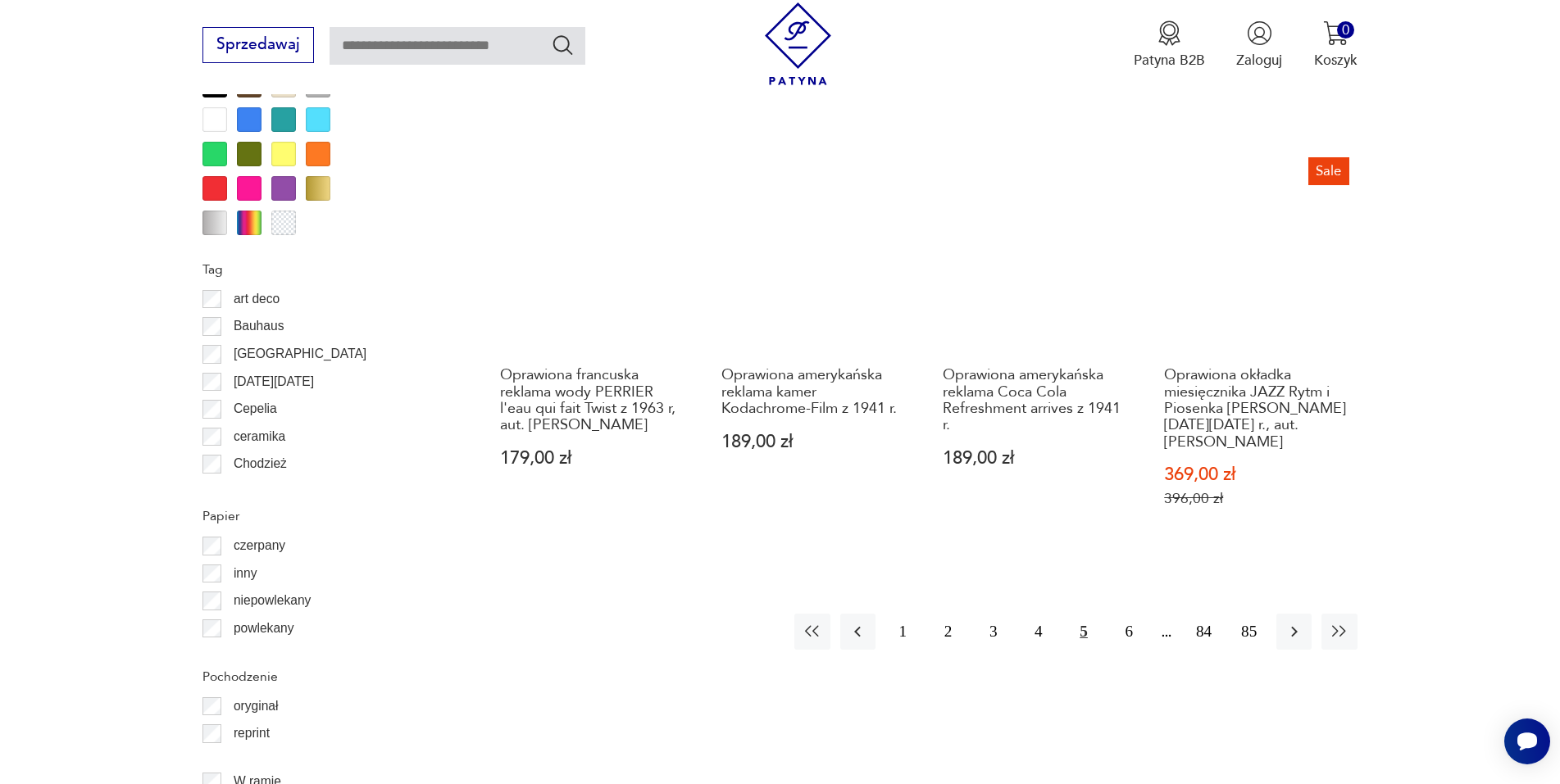
scroll to position [1798, 0]
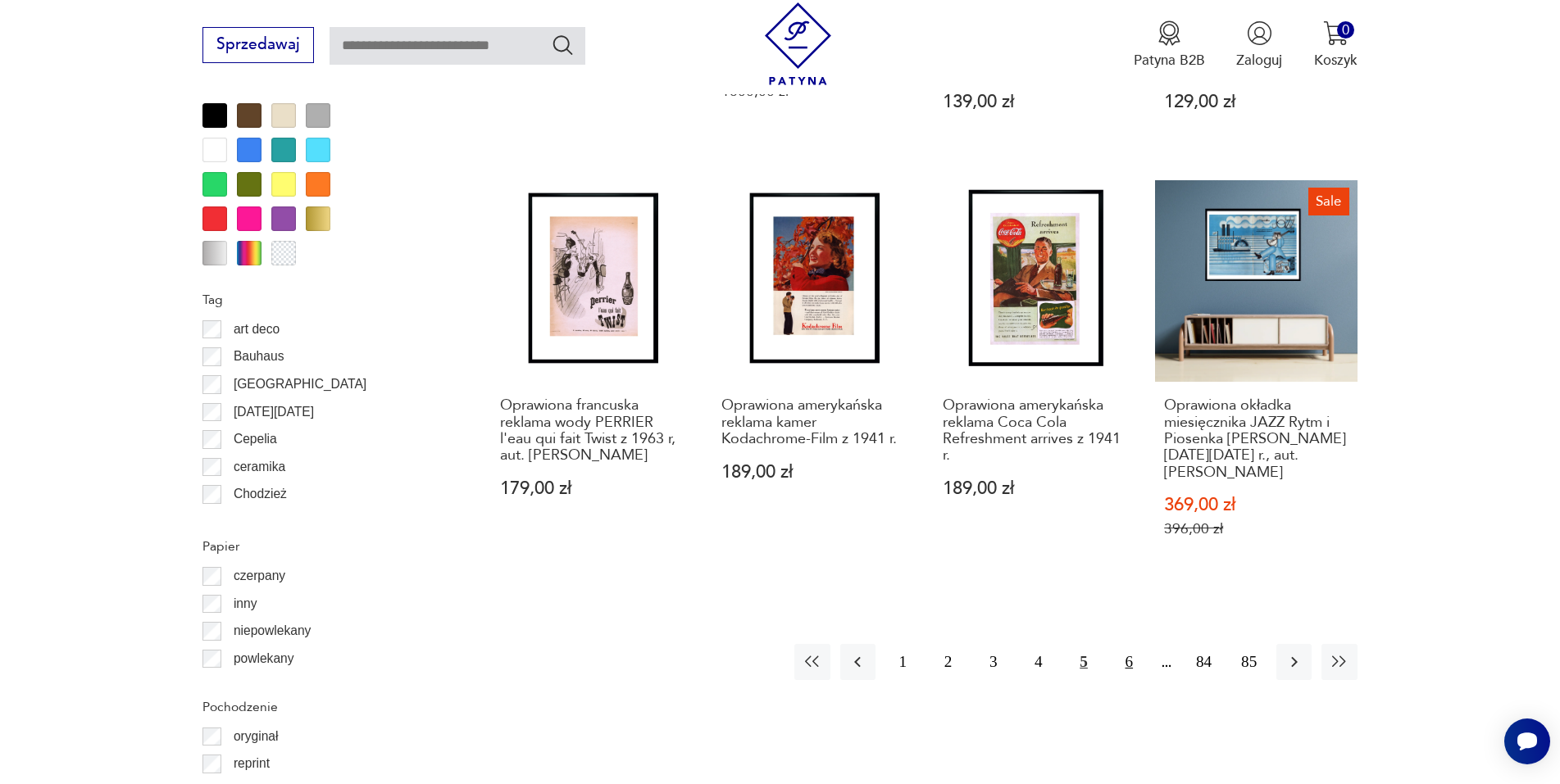
click at [1130, 665] on button "6" at bounding box center [1129, 661] width 35 height 35
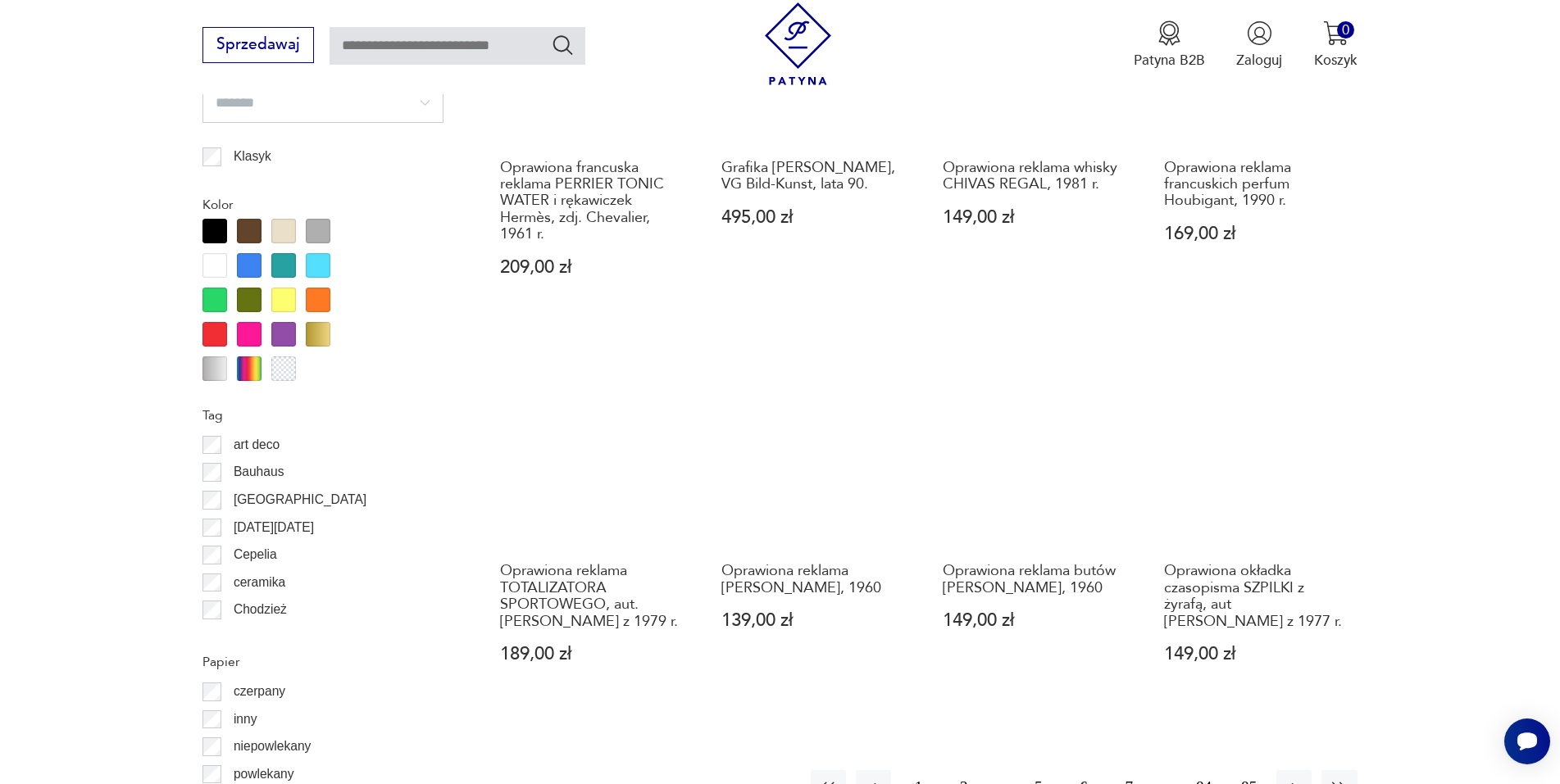
scroll to position [1716, 0]
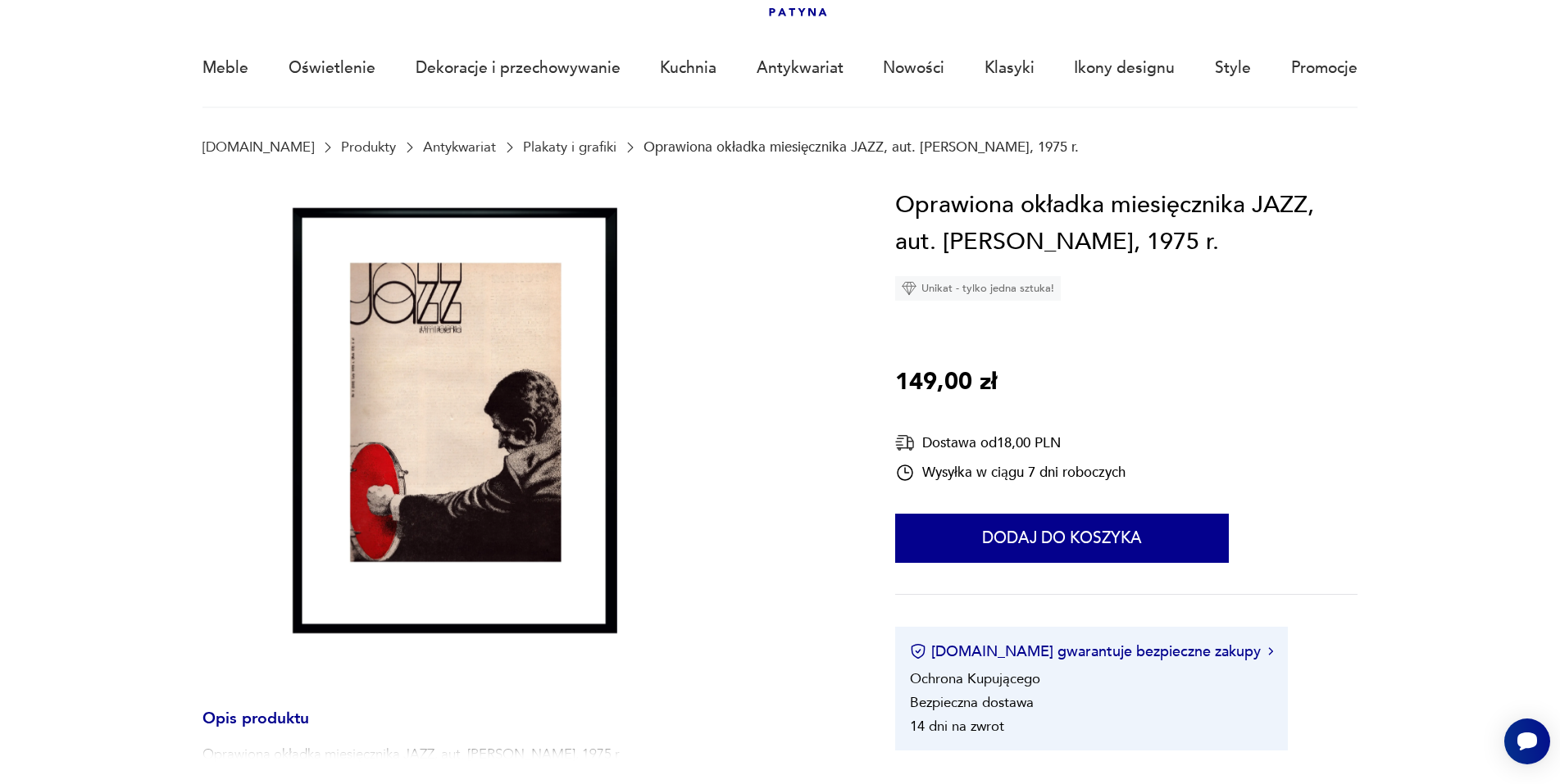
scroll to position [81, 0]
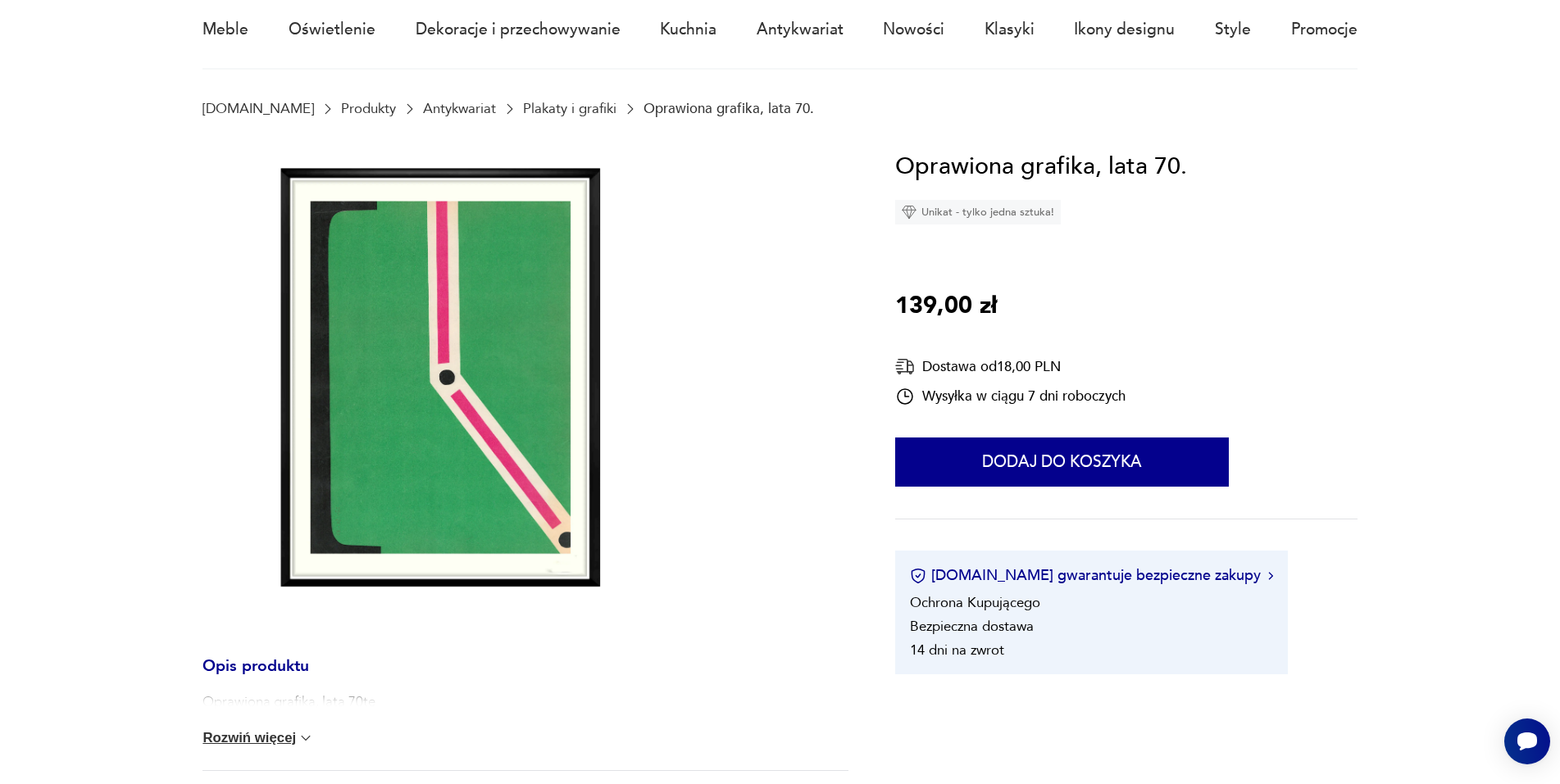
scroll to position [81, 0]
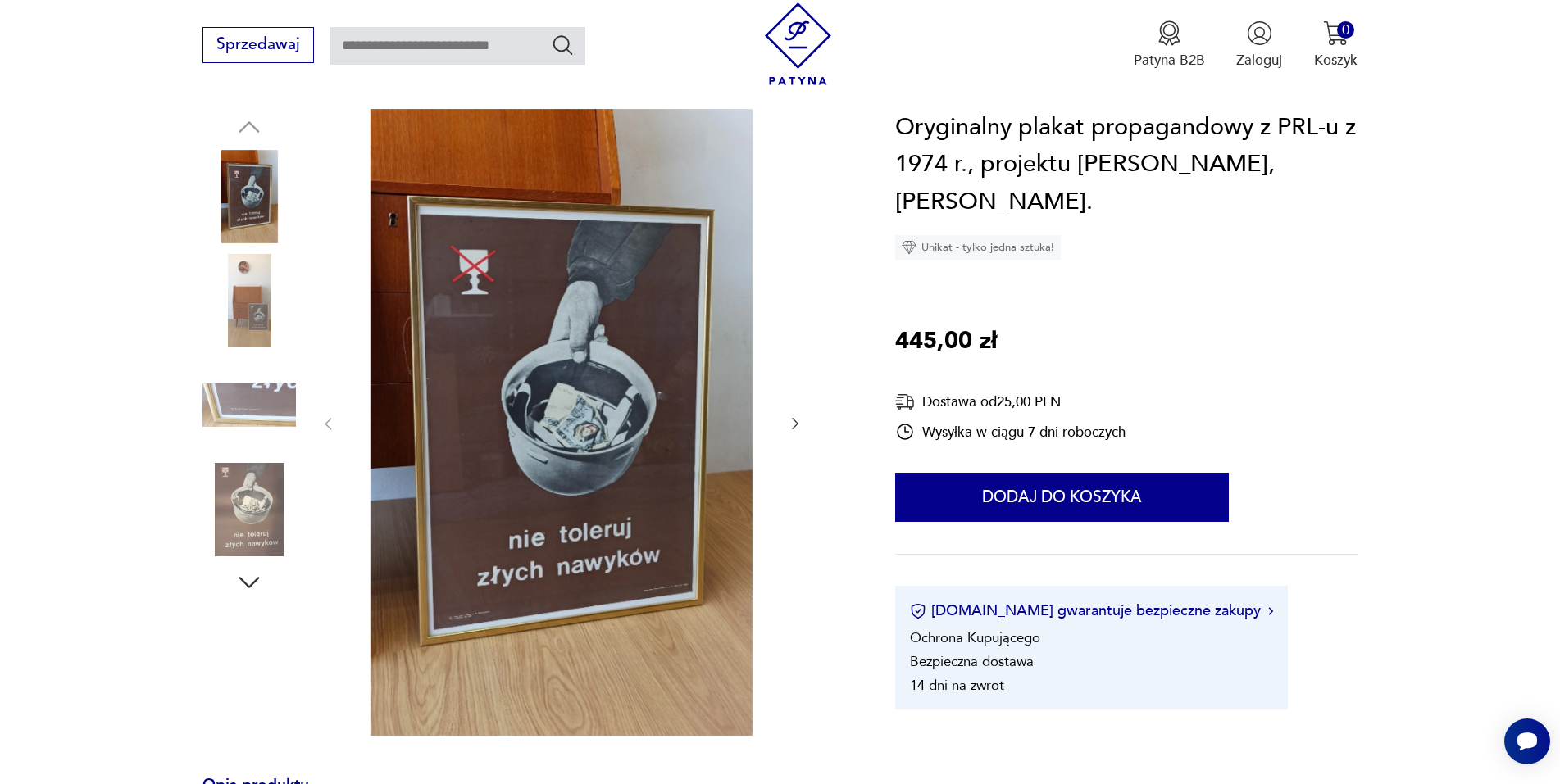
scroll to position [164, 0]
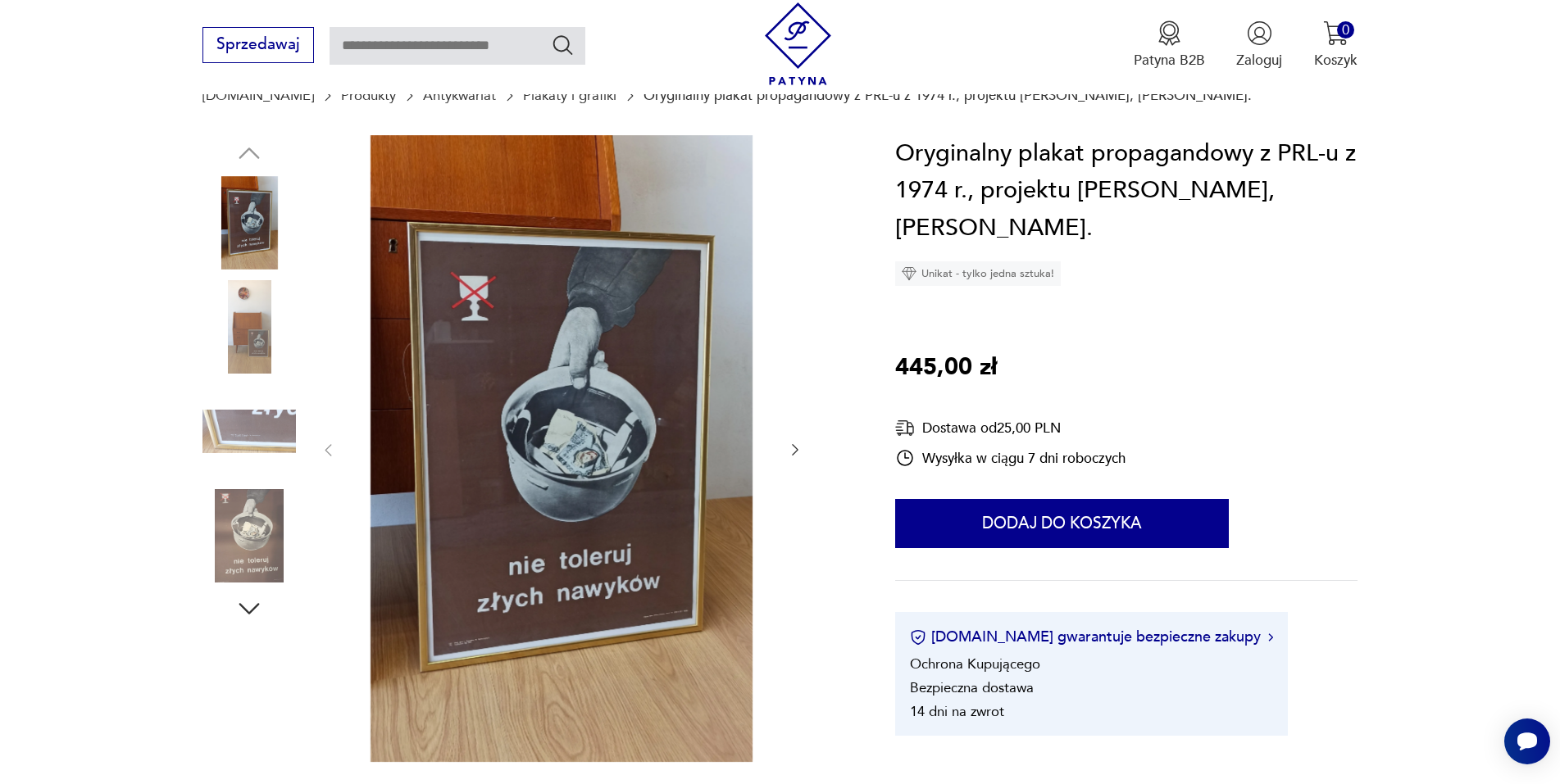
click at [245, 324] on img at bounding box center [248, 326] width 93 height 93
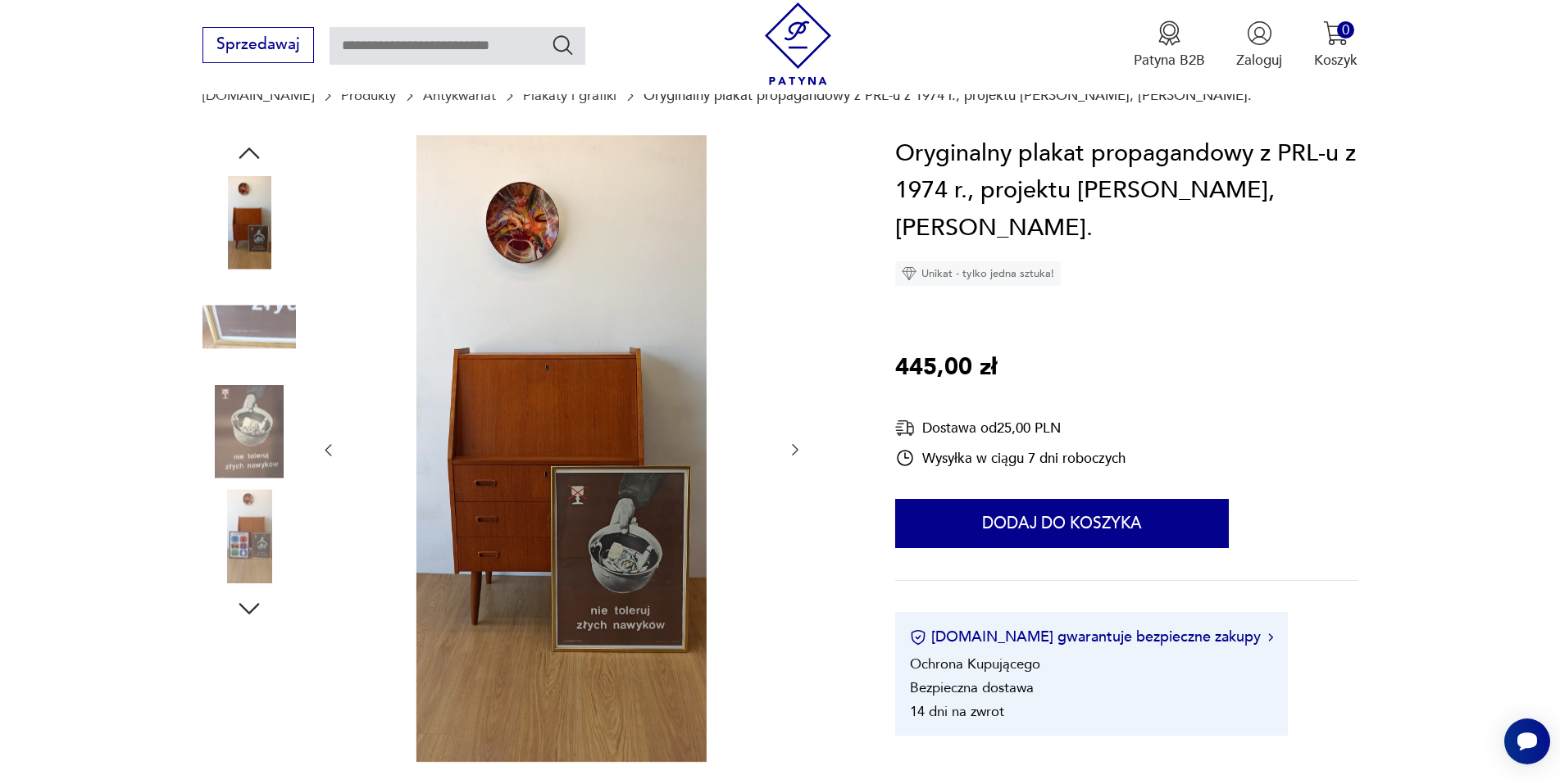
click at [250, 341] on img at bounding box center [248, 326] width 93 height 93
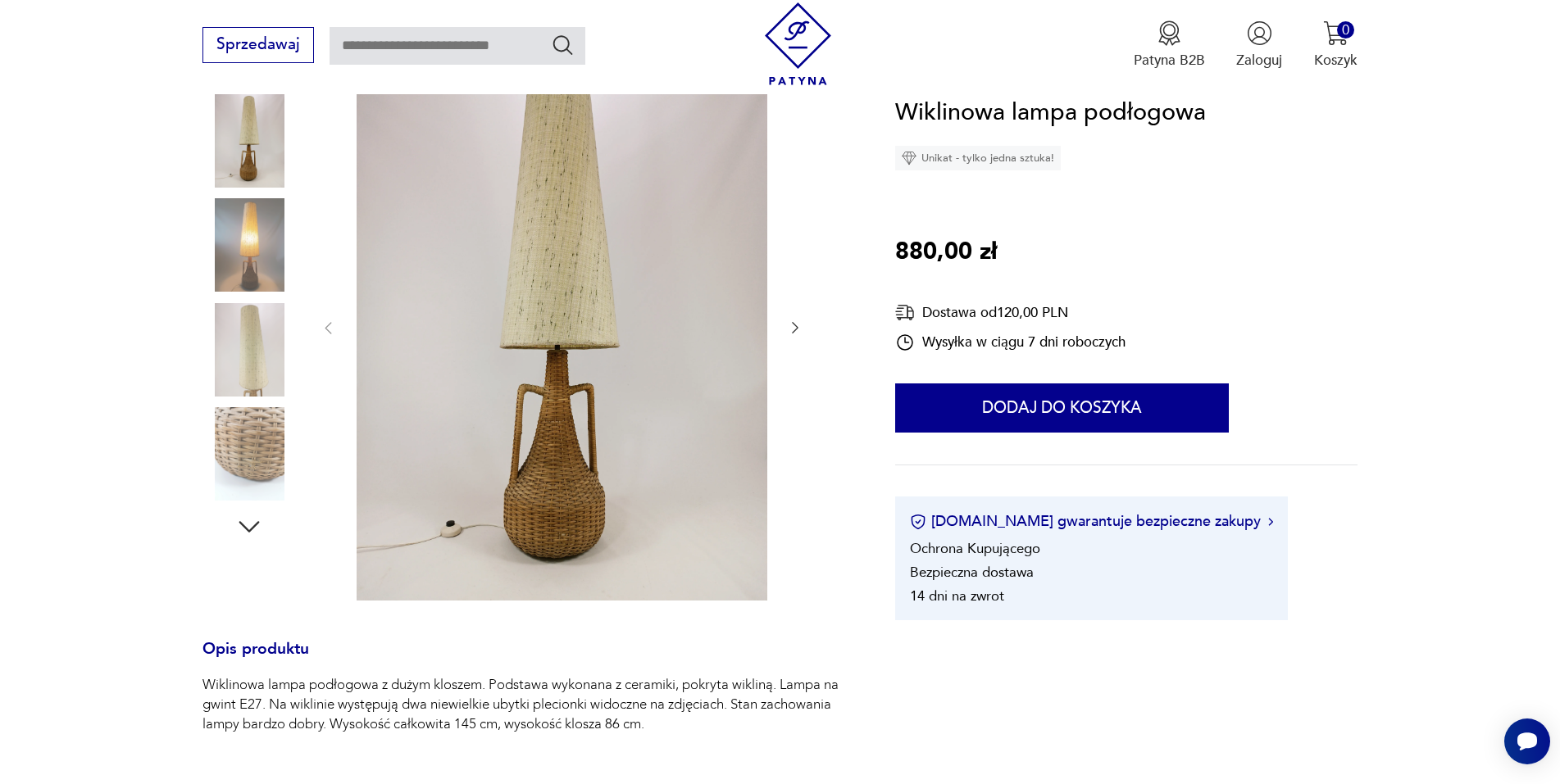
click at [223, 238] on img at bounding box center [248, 244] width 93 height 93
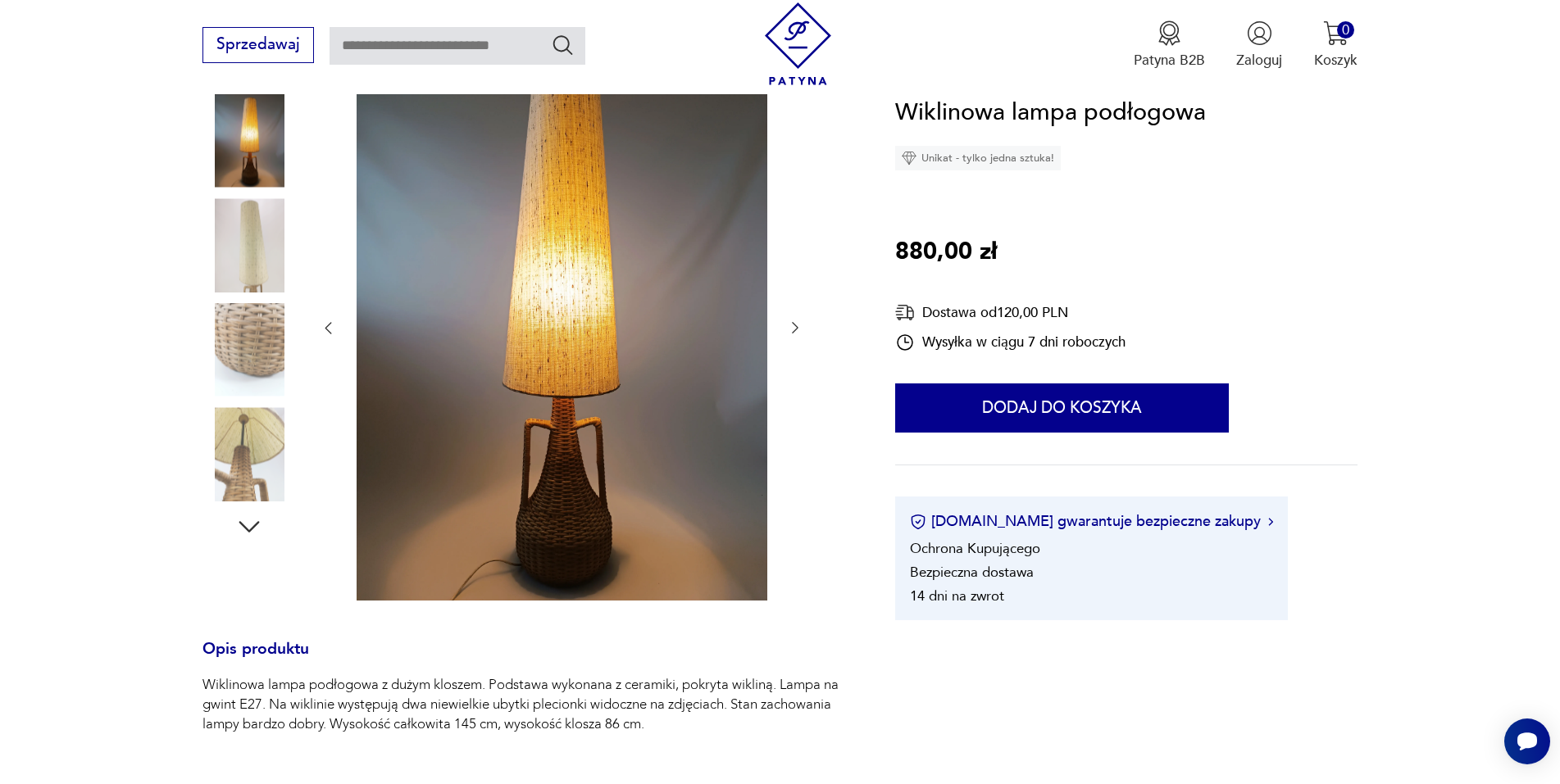
click at [245, 283] on img at bounding box center [248, 244] width 93 height 93
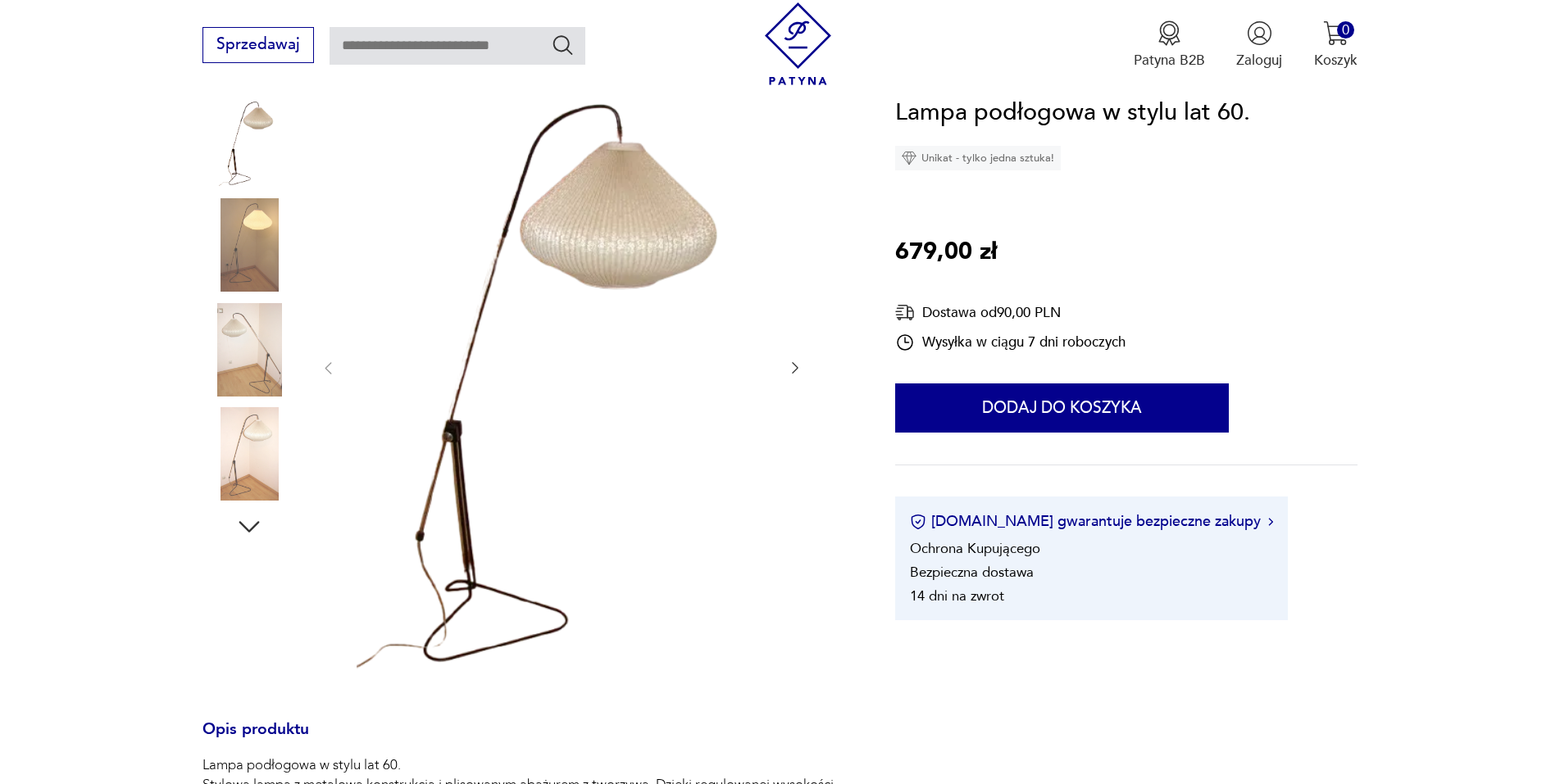
click at [241, 271] on img at bounding box center [248, 244] width 93 height 93
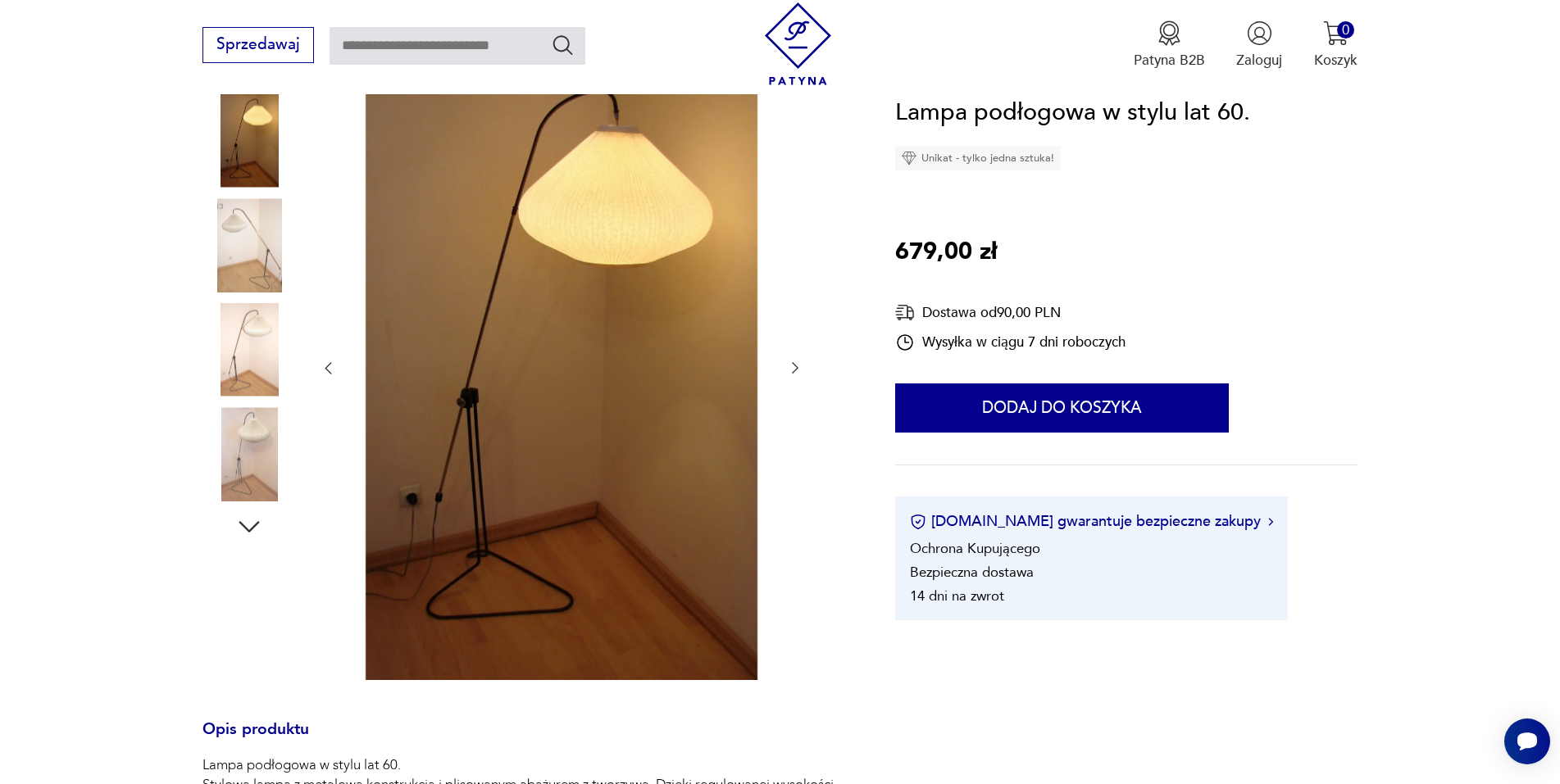
click at [258, 253] on img at bounding box center [248, 244] width 93 height 93
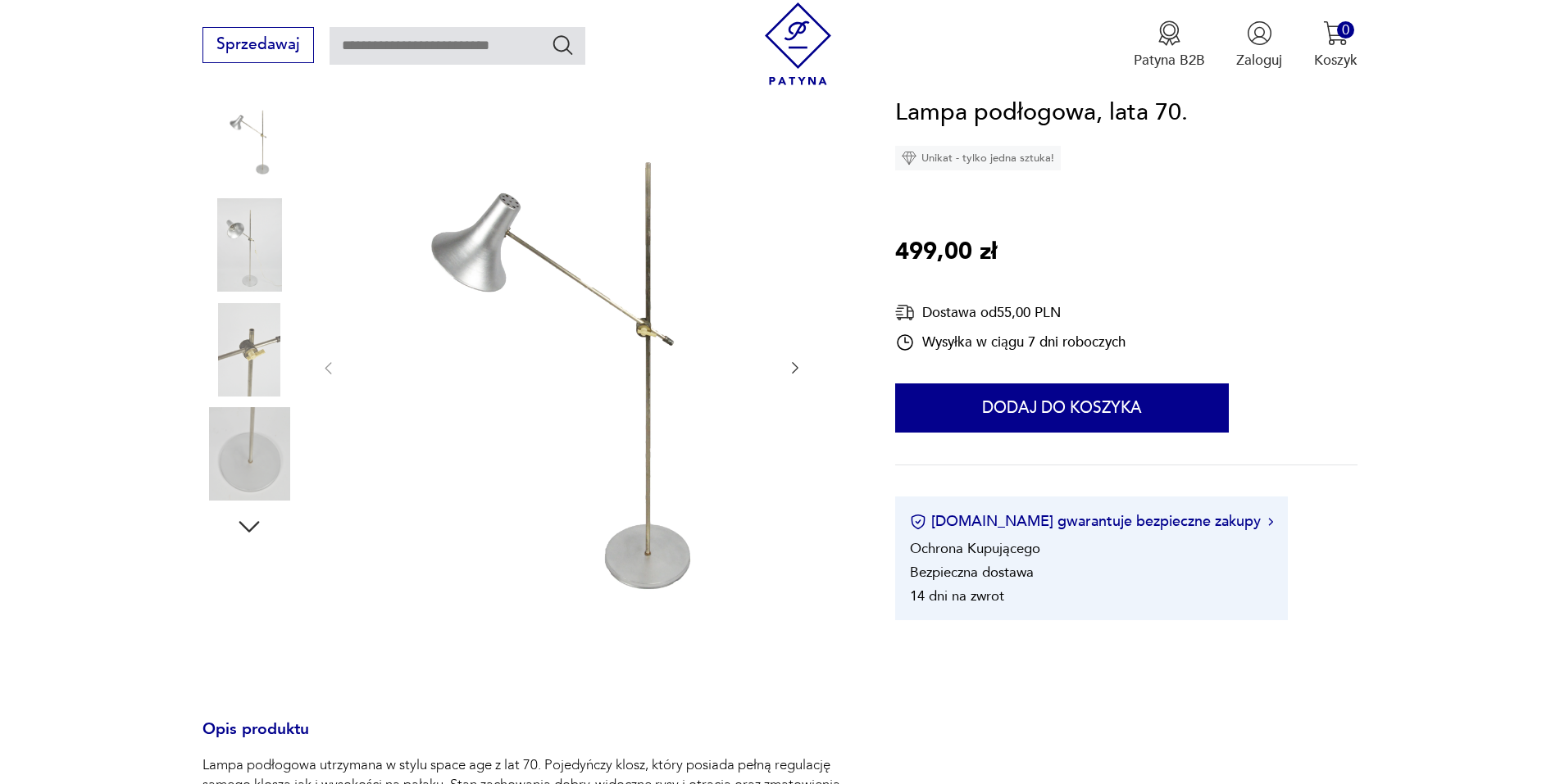
click at [249, 358] on img at bounding box center [248, 349] width 93 height 93
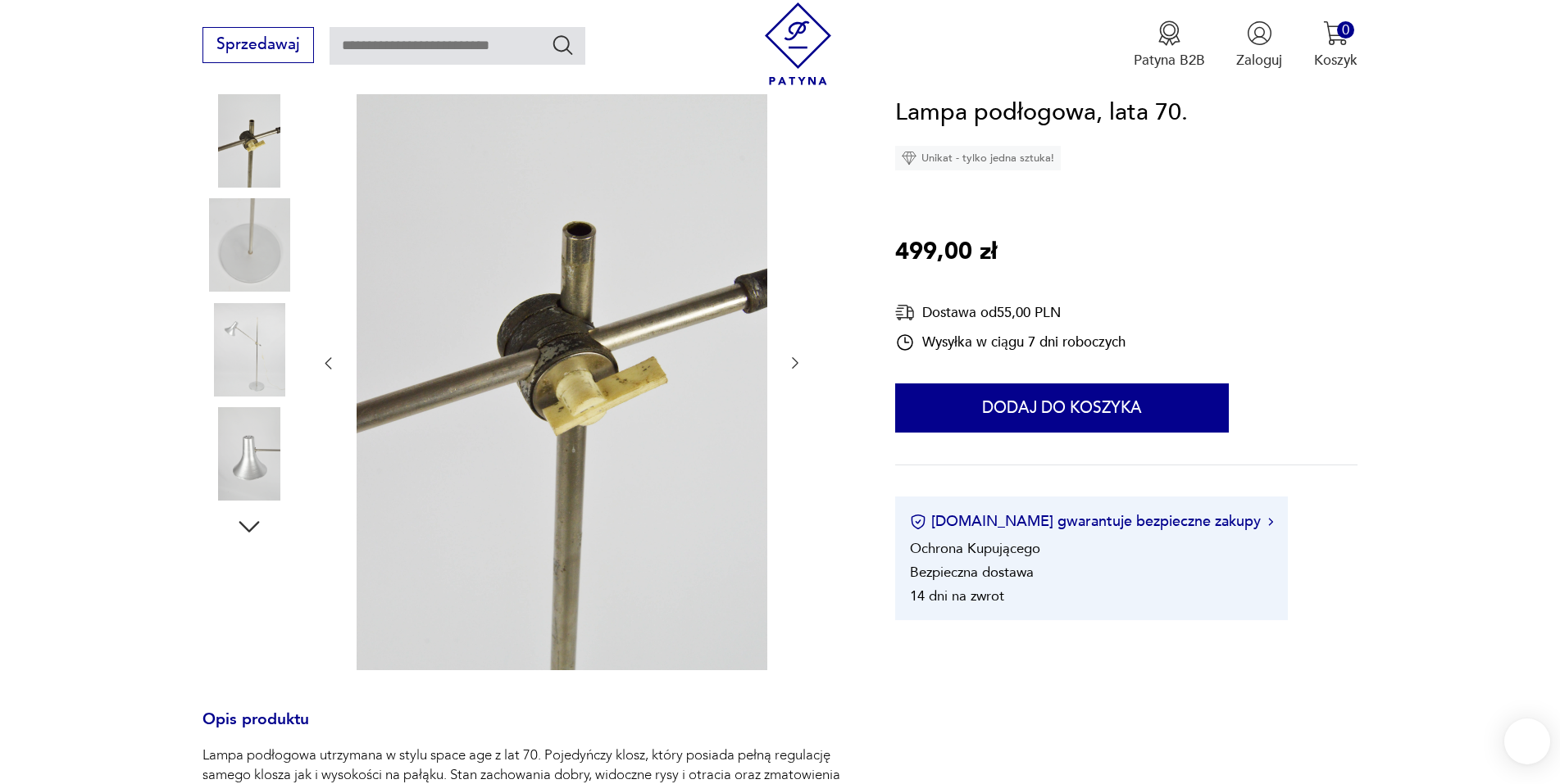
click at [242, 161] on img at bounding box center [248, 140] width 93 height 93
click at [261, 428] on img at bounding box center [248, 453] width 93 height 93
